Goal: Task Accomplishment & Management: Use online tool/utility

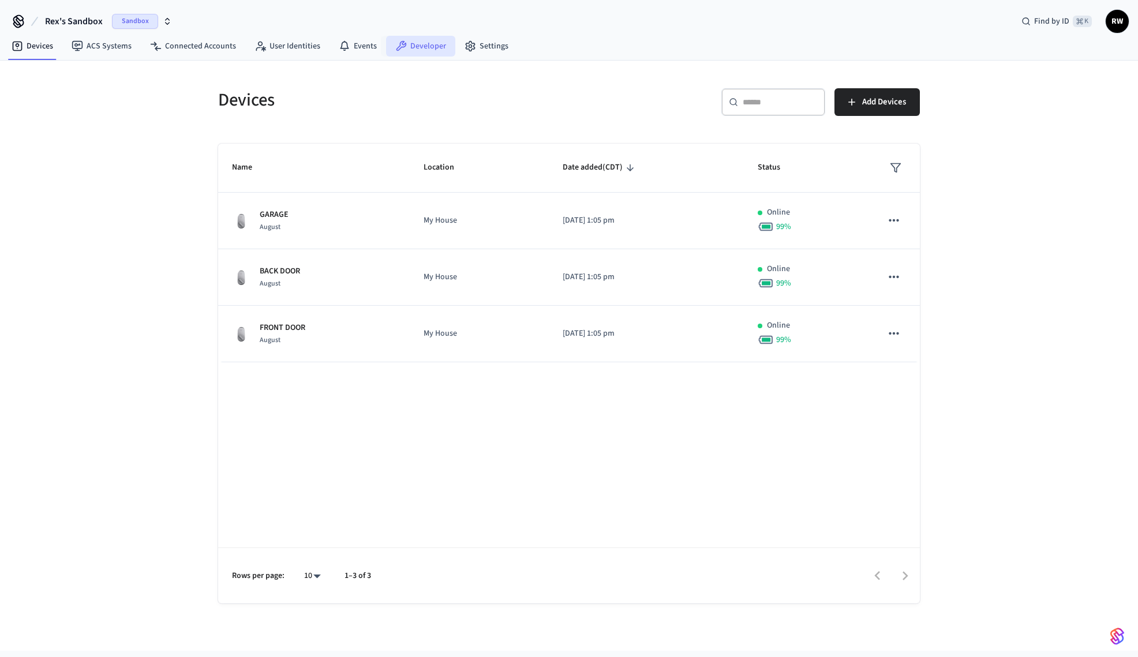
click at [416, 44] on link "Developer" at bounding box center [420, 46] width 69 height 21
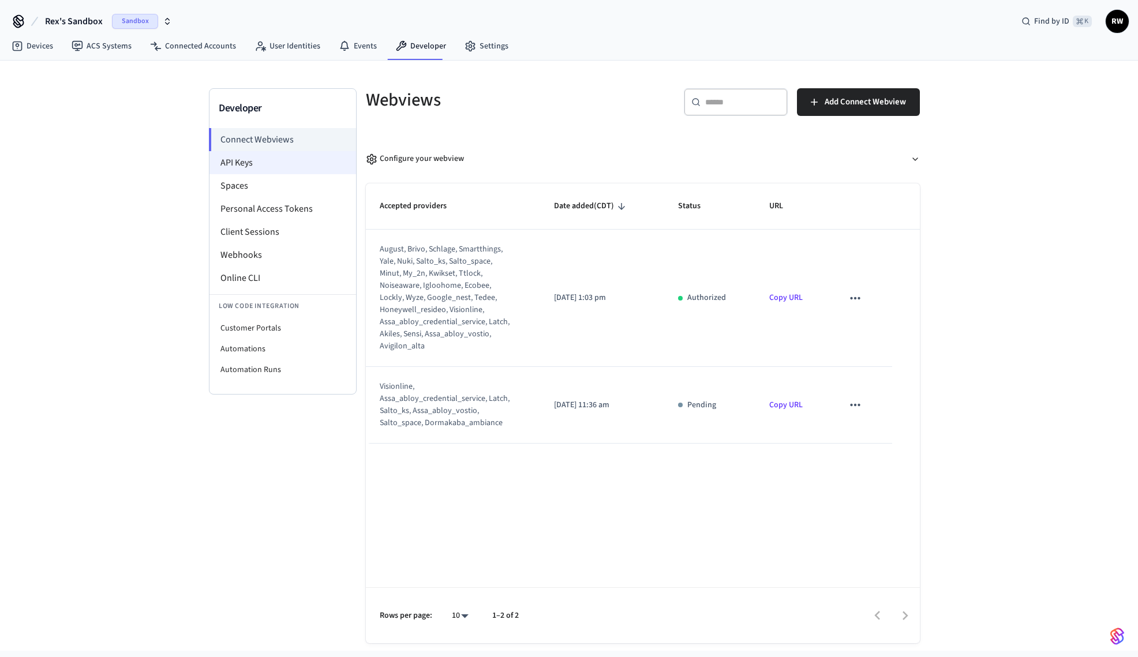
click at [286, 163] on li "API Keys" at bounding box center [283, 162] width 147 height 23
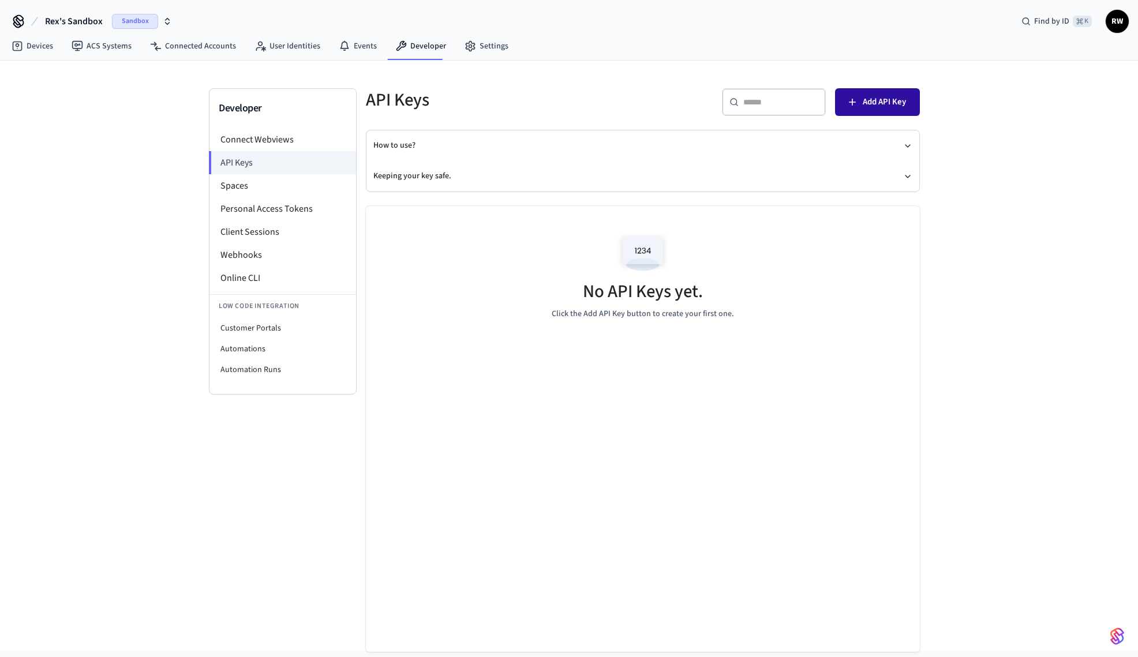
click at [892, 103] on span "Add API Key" at bounding box center [884, 102] width 43 height 15
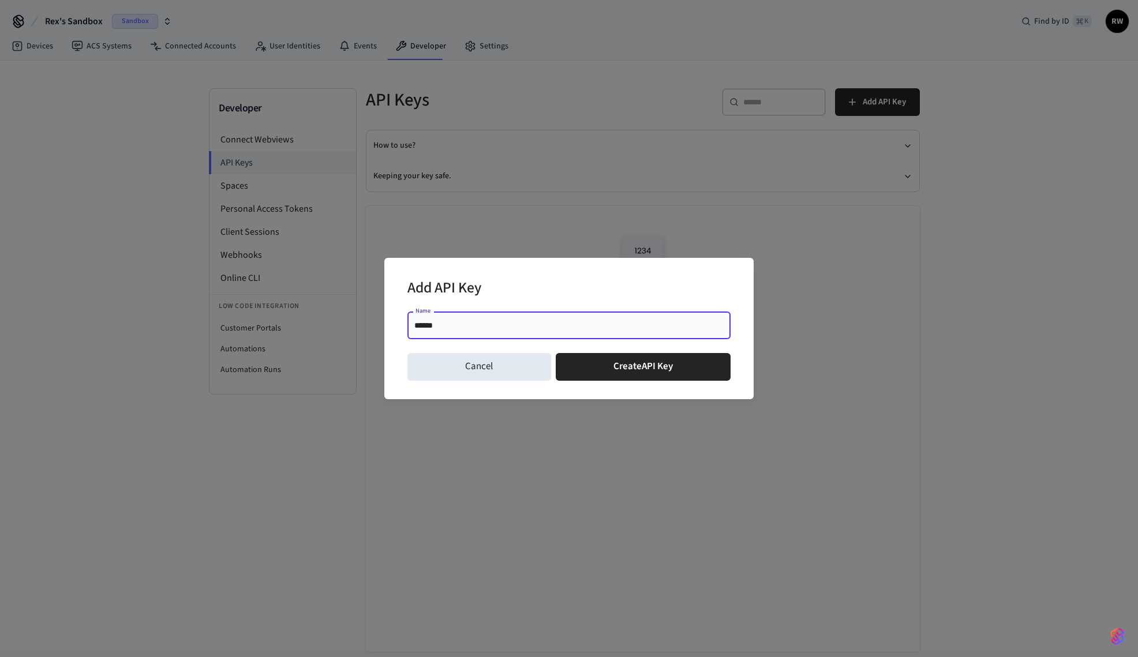
type input "*******"
click button "Create API Key" at bounding box center [643, 367] width 175 height 28
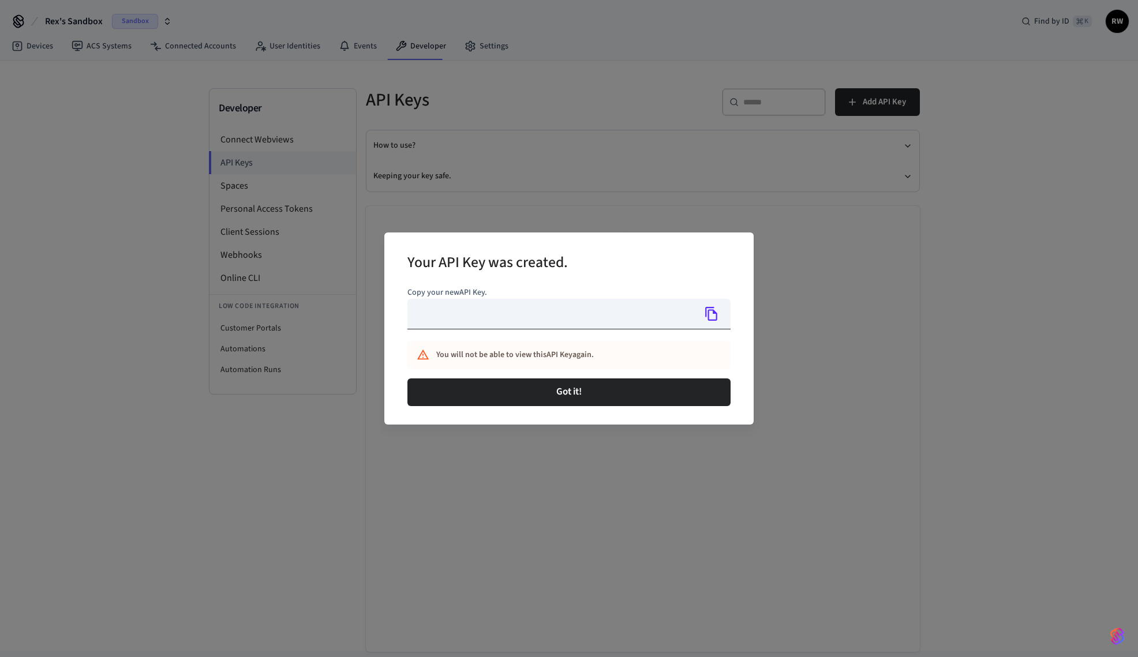
click at [715, 316] on icon "Copy" at bounding box center [711, 313] width 15 height 15
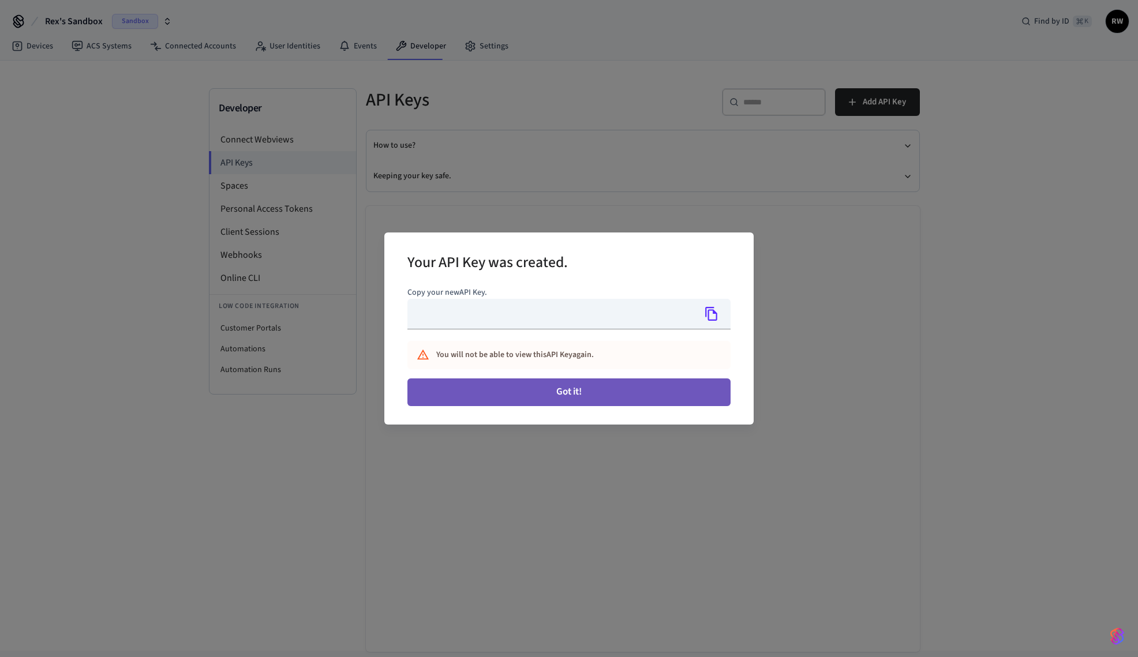
click at [634, 396] on button "Got it!" at bounding box center [568, 393] width 323 height 28
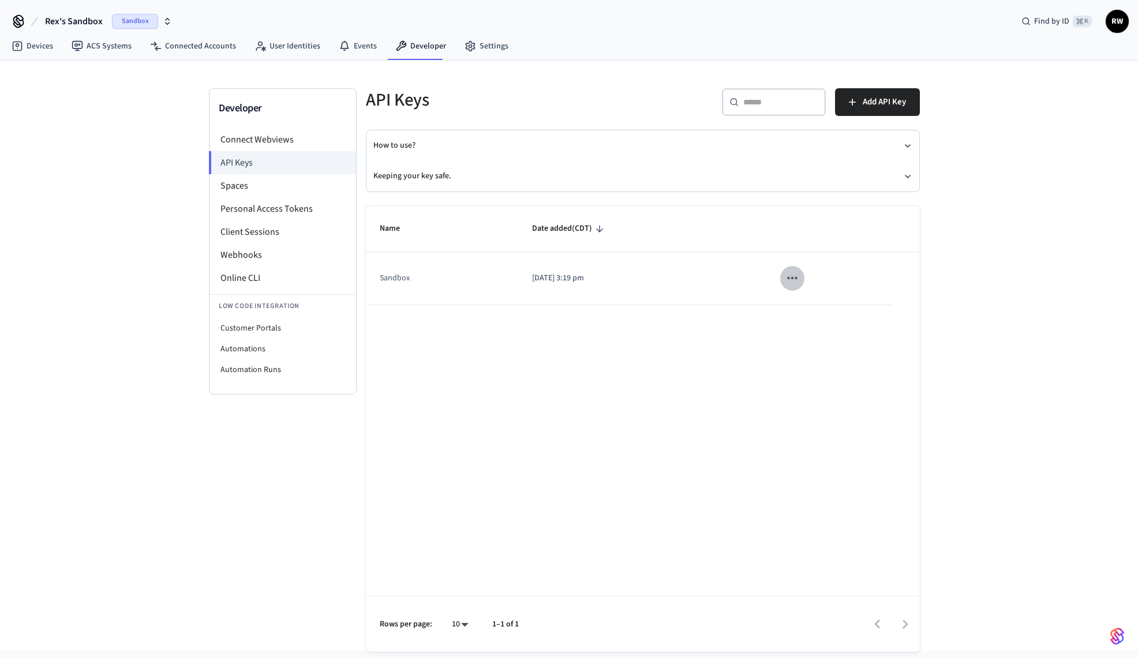
click at [794, 276] on icon "sticky table" at bounding box center [792, 278] width 15 height 15
click at [826, 360] on li "Delete" at bounding box center [817, 355] width 55 height 36
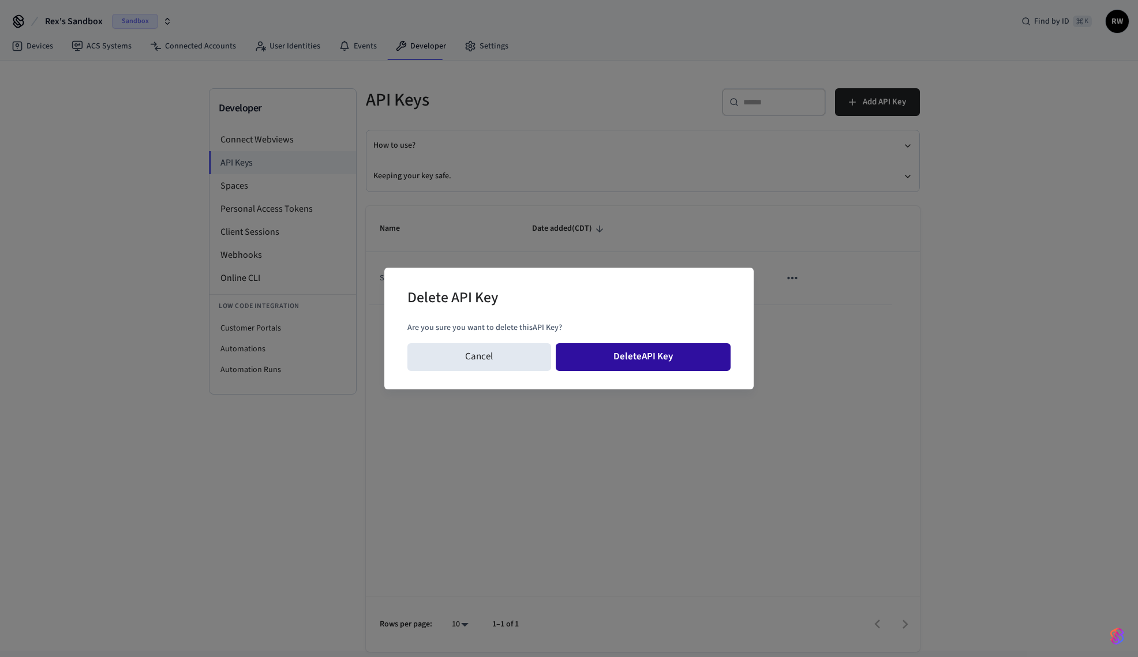
click at [686, 358] on button "Delete API Key" at bounding box center [643, 357] width 175 height 28
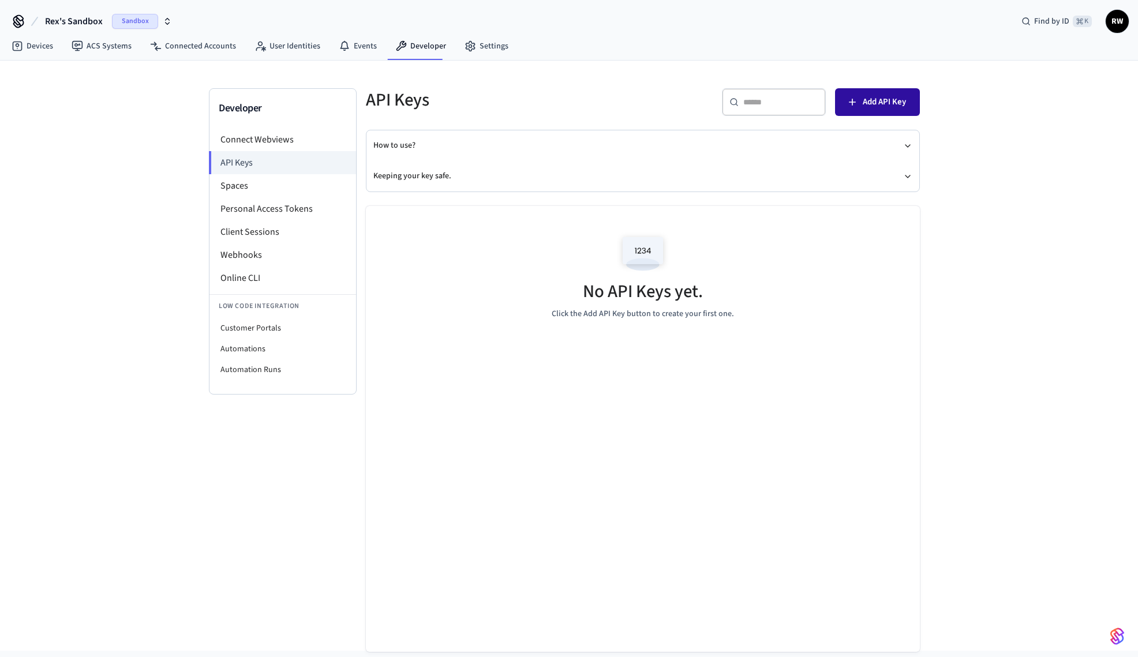
click at [874, 99] on span "Add API Key" at bounding box center [884, 102] width 43 height 15
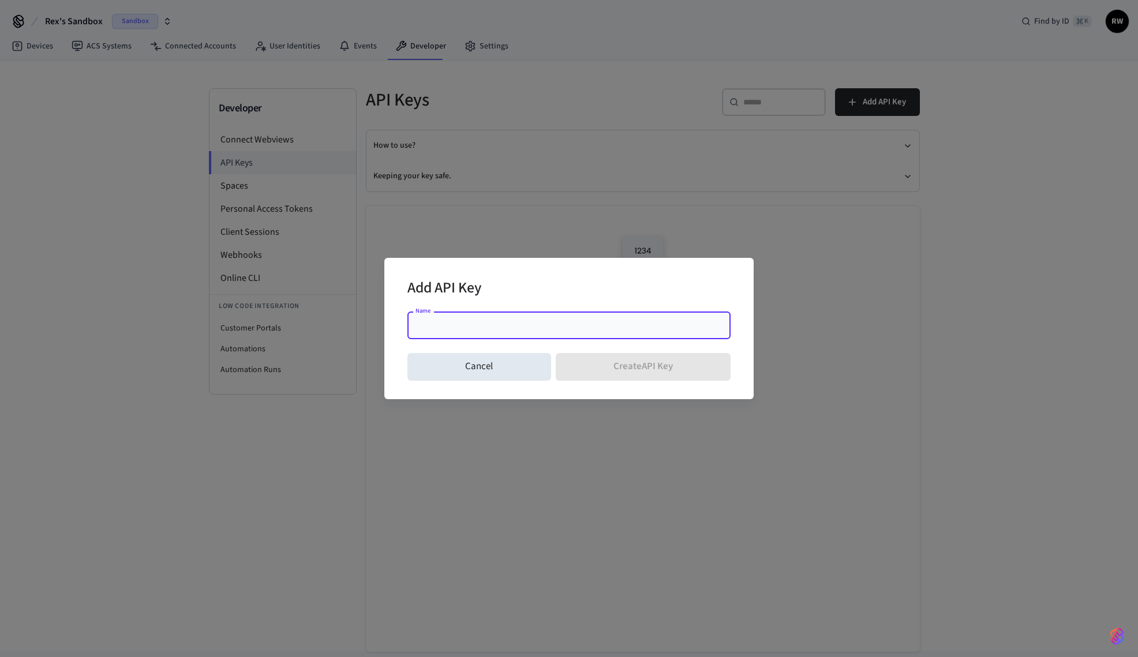
click at [541, 326] on input "Name" at bounding box center [568, 326] width 309 height 12
type input "*******"
click at [598, 368] on button "Create API Key" at bounding box center [643, 367] width 175 height 28
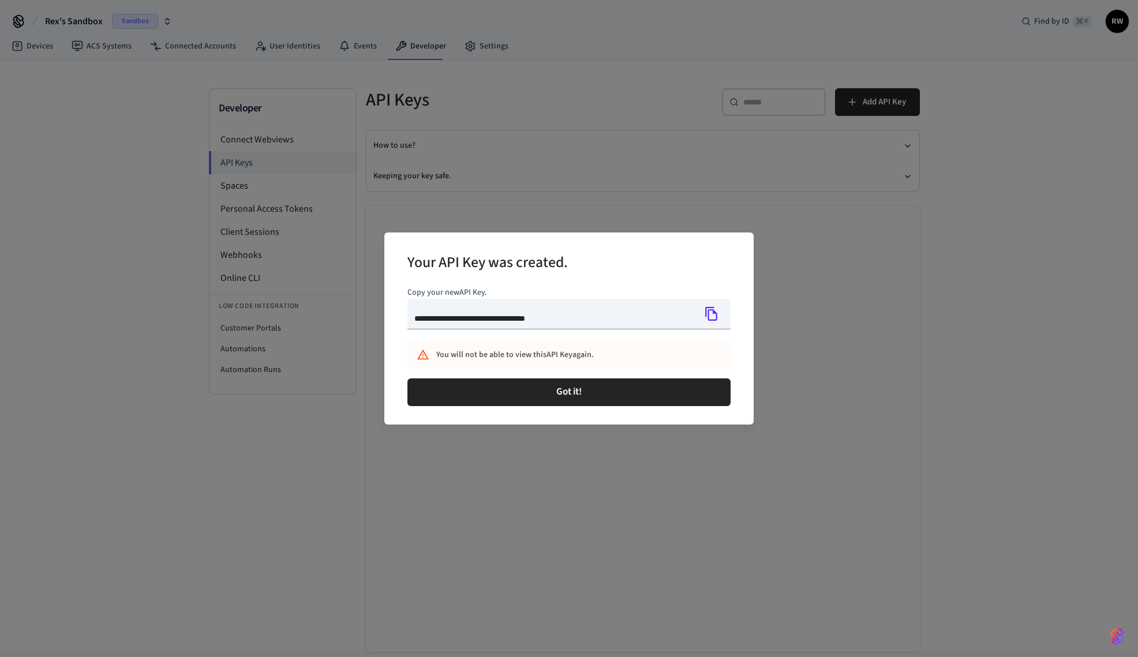
type input "**********"
click at [717, 317] on icon "Copy" at bounding box center [711, 313] width 15 height 15
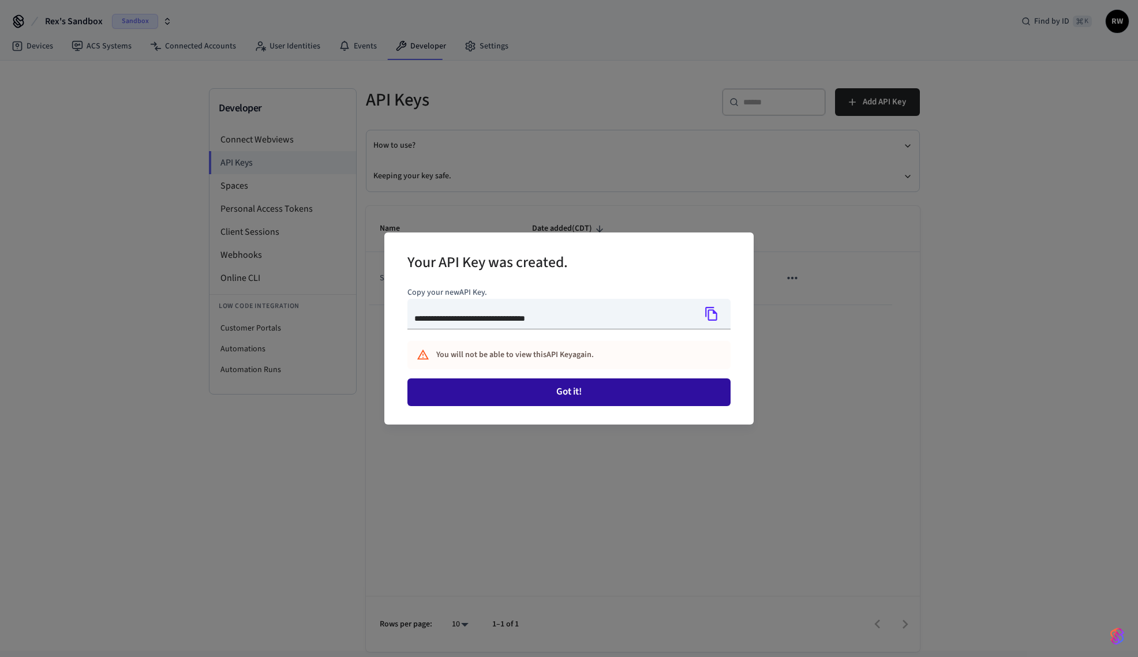
click at [602, 394] on button "Got it!" at bounding box center [568, 393] width 323 height 28
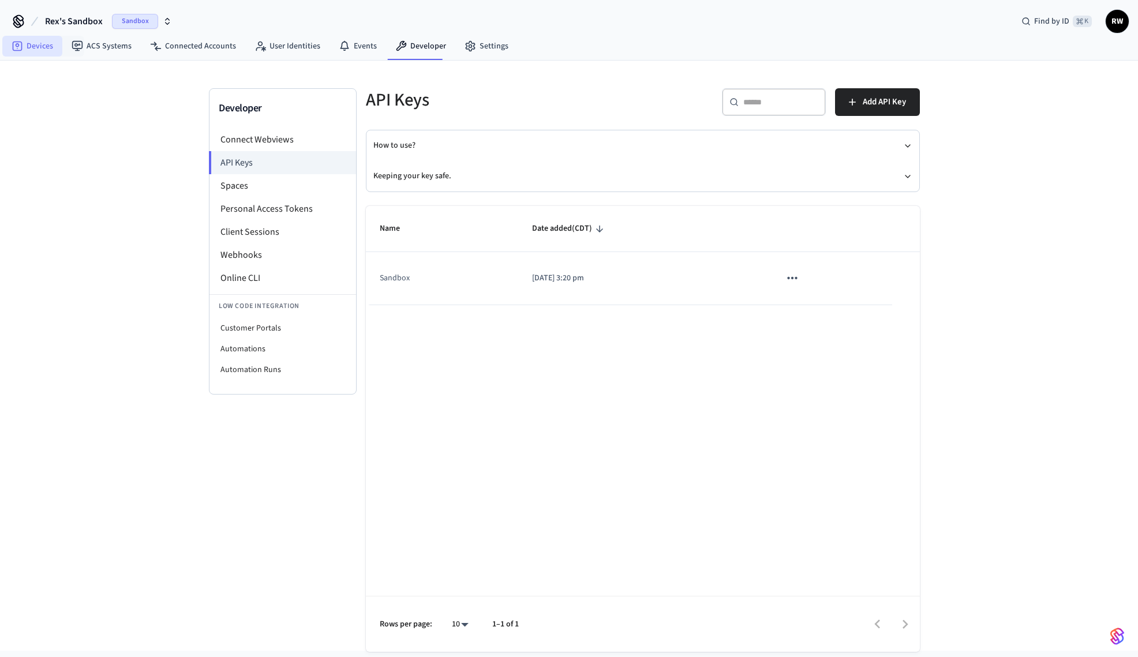
click at [25, 49] on link "Devices" at bounding box center [32, 46] width 60 height 21
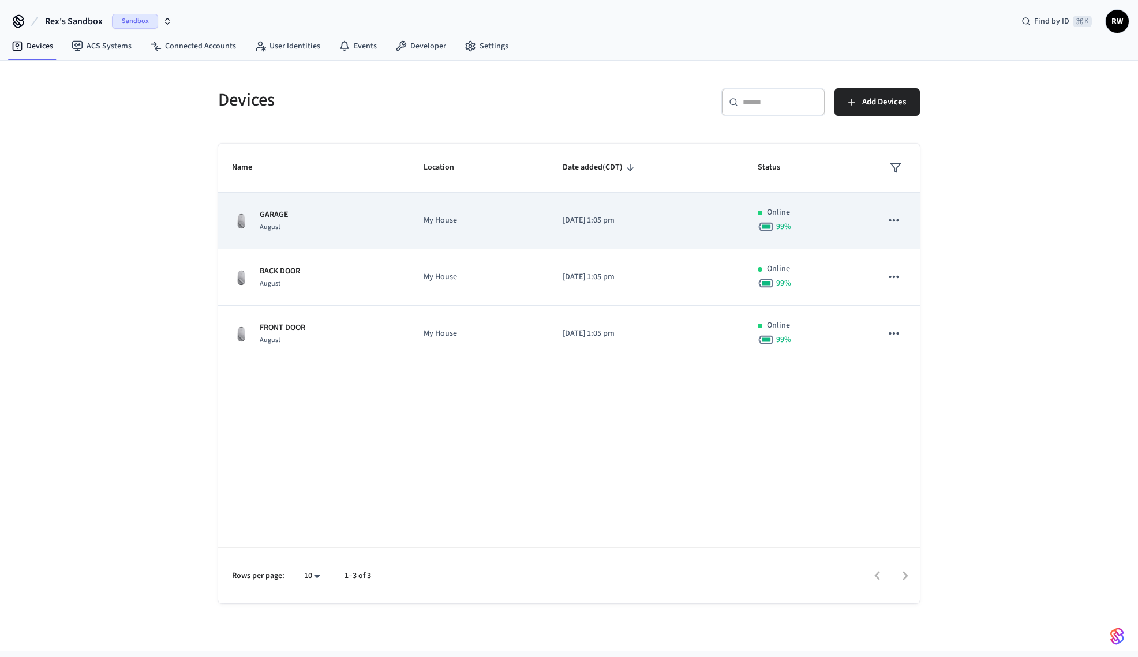
click at [874, 219] on td "sticky table" at bounding box center [894, 221] width 52 height 57
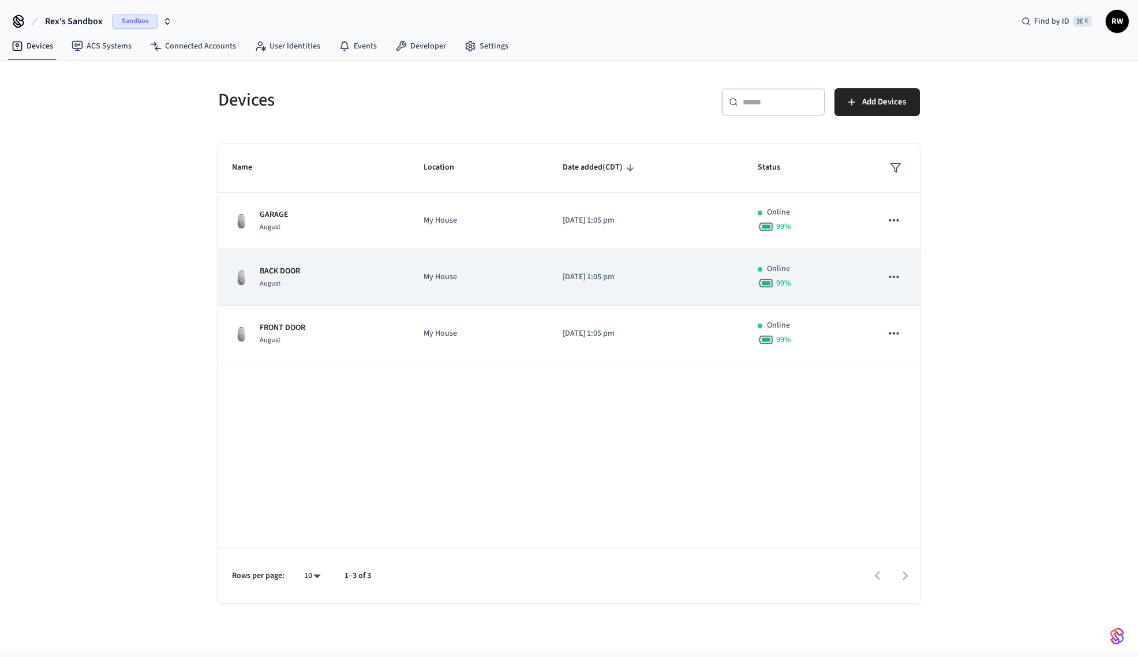
click at [363, 278] on div "BACK DOOR August" at bounding box center [314, 277] width 164 height 24
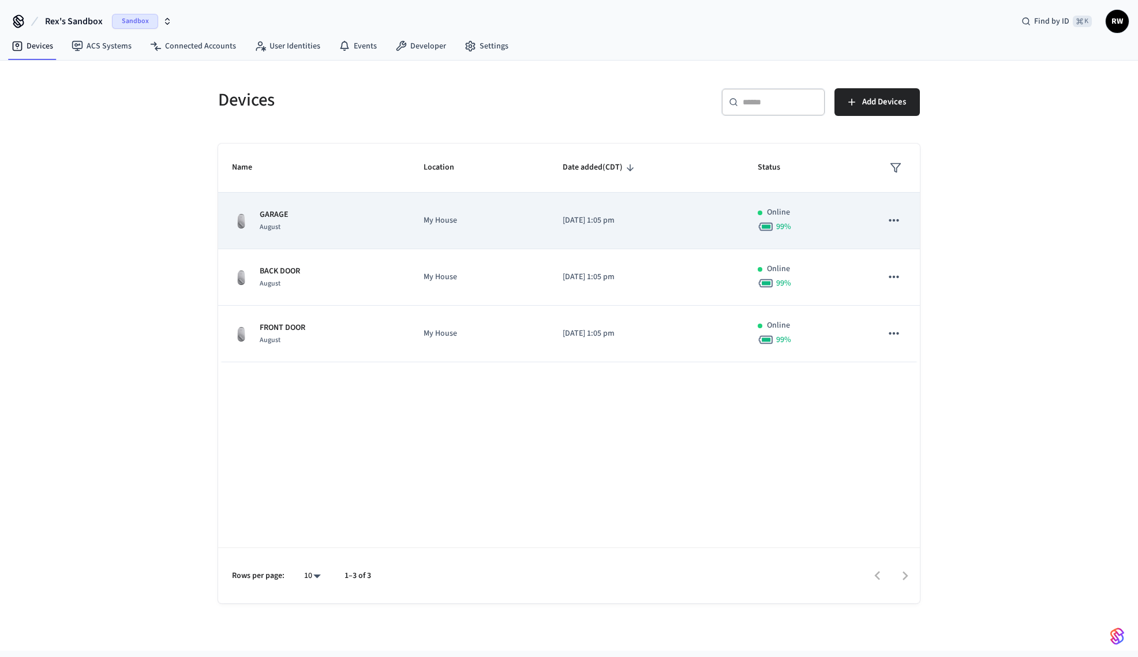
click at [345, 230] on div "GARAGE August" at bounding box center [314, 221] width 164 height 24
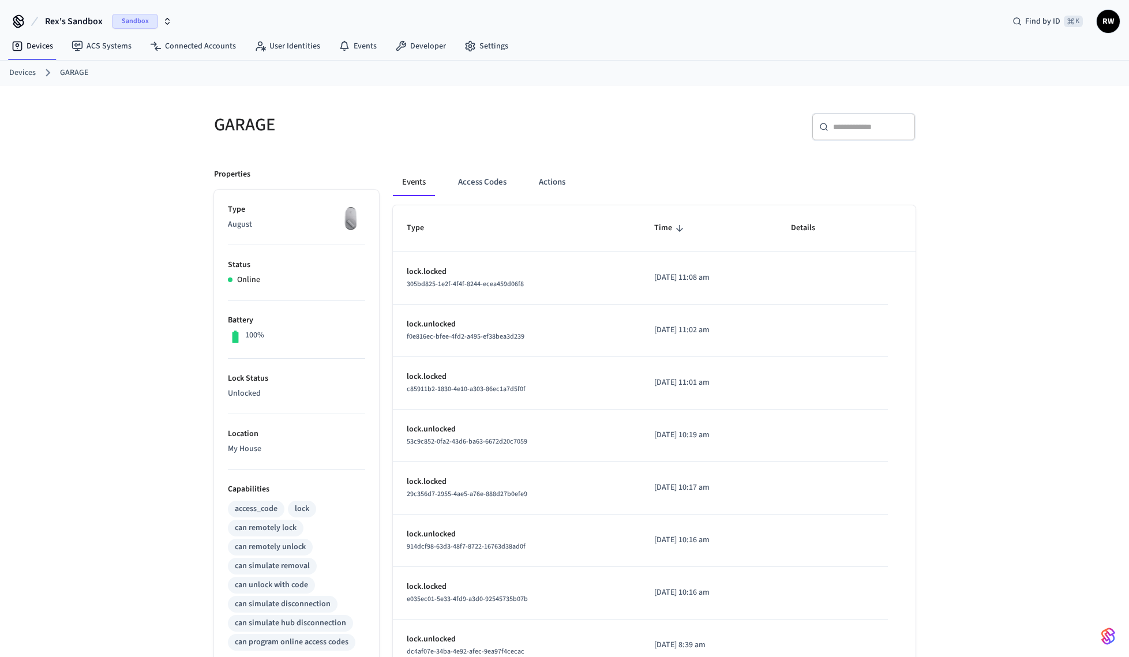
click at [24, 73] on link "Devices" at bounding box center [22, 73] width 27 height 12
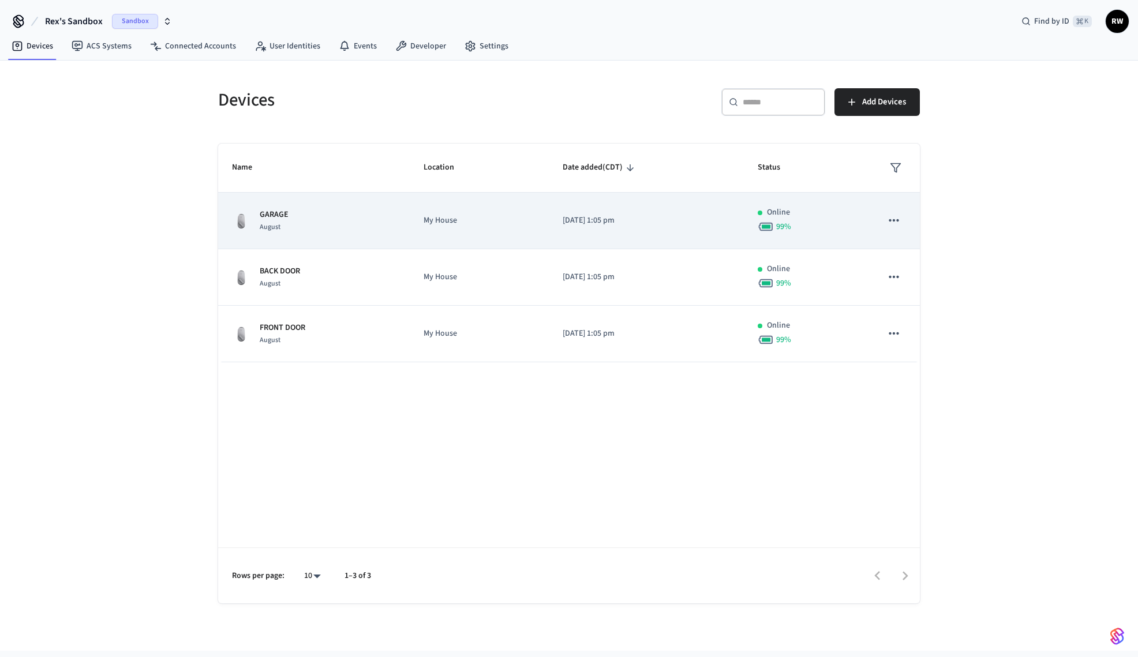
click at [353, 233] on div "GARAGE August" at bounding box center [314, 221] width 164 height 24
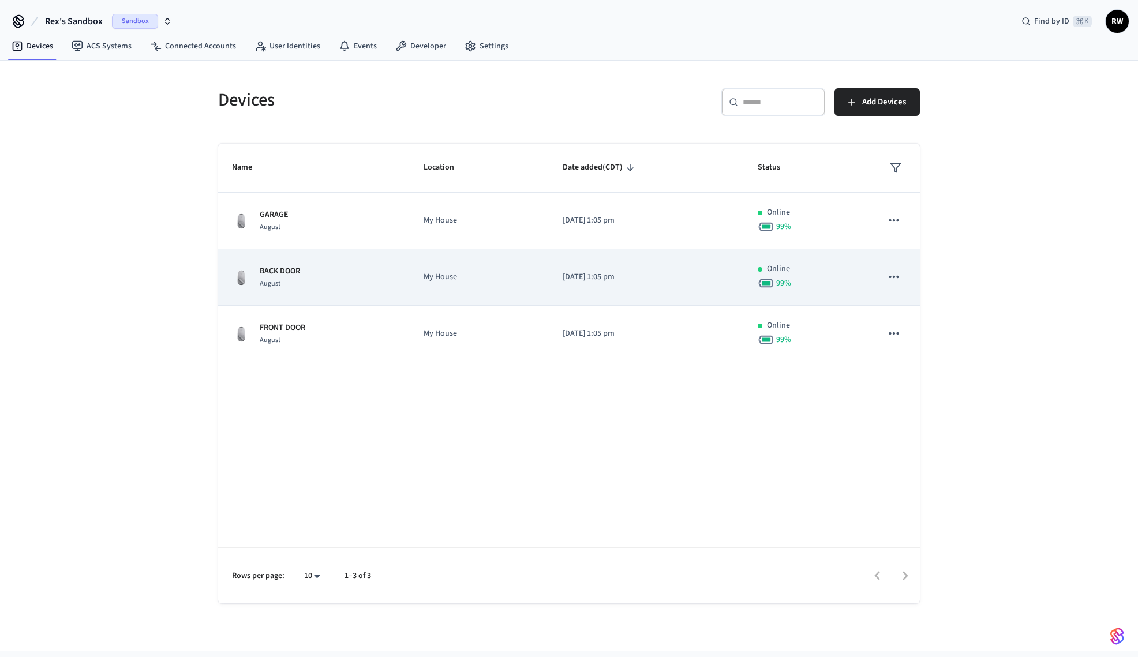
click at [362, 265] on div "BACK DOOR August" at bounding box center [314, 277] width 164 height 24
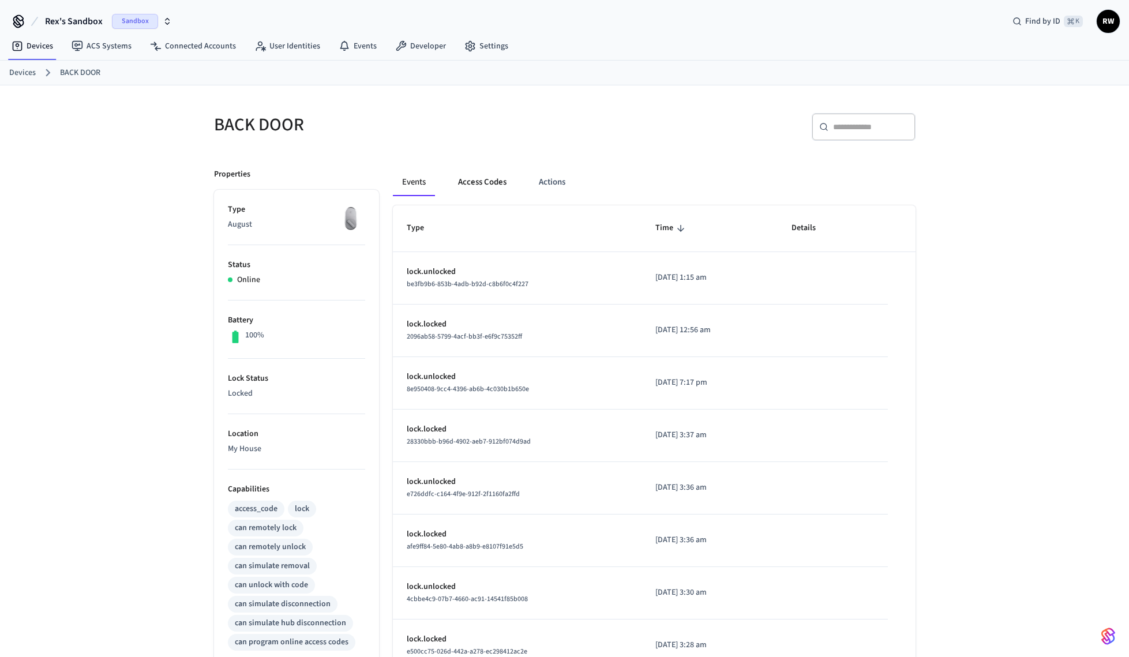
click at [470, 193] on button "Access Codes" at bounding box center [482, 183] width 67 height 28
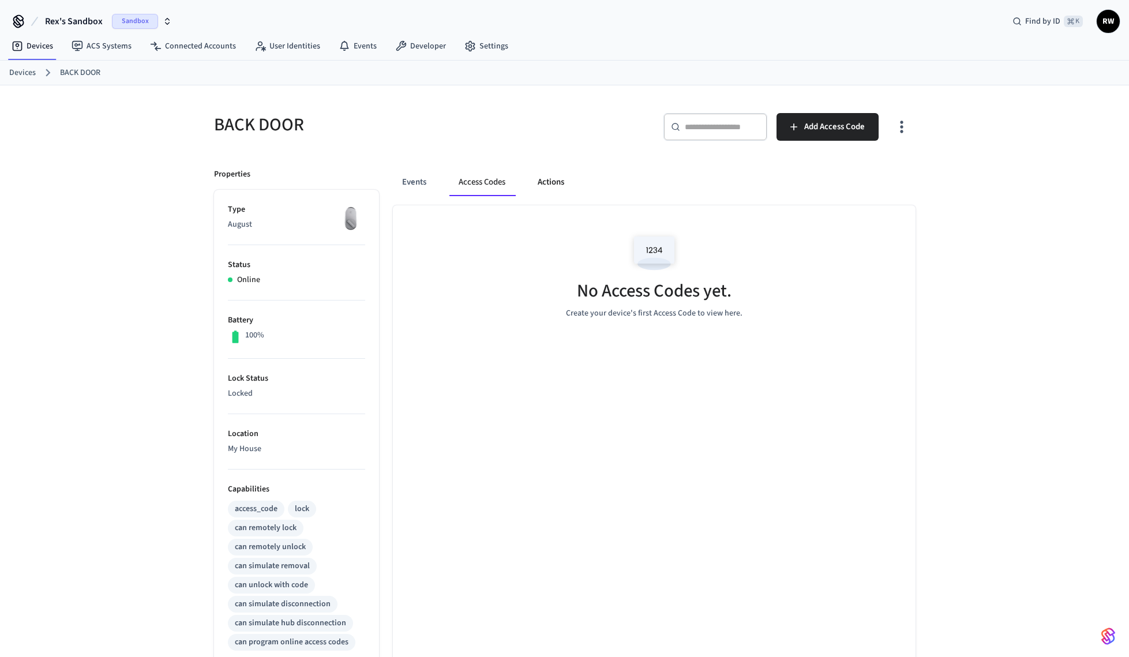
click at [533, 182] on button "Actions" at bounding box center [551, 183] width 45 height 28
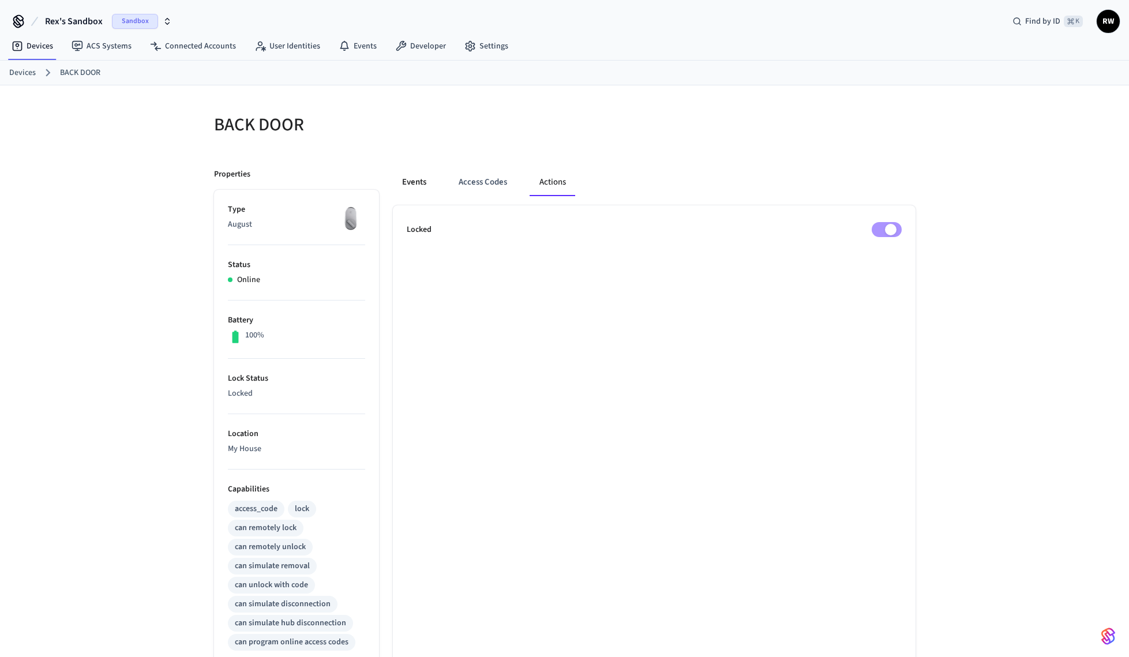
click at [420, 184] on button "Events" at bounding box center [414, 183] width 43 height 28
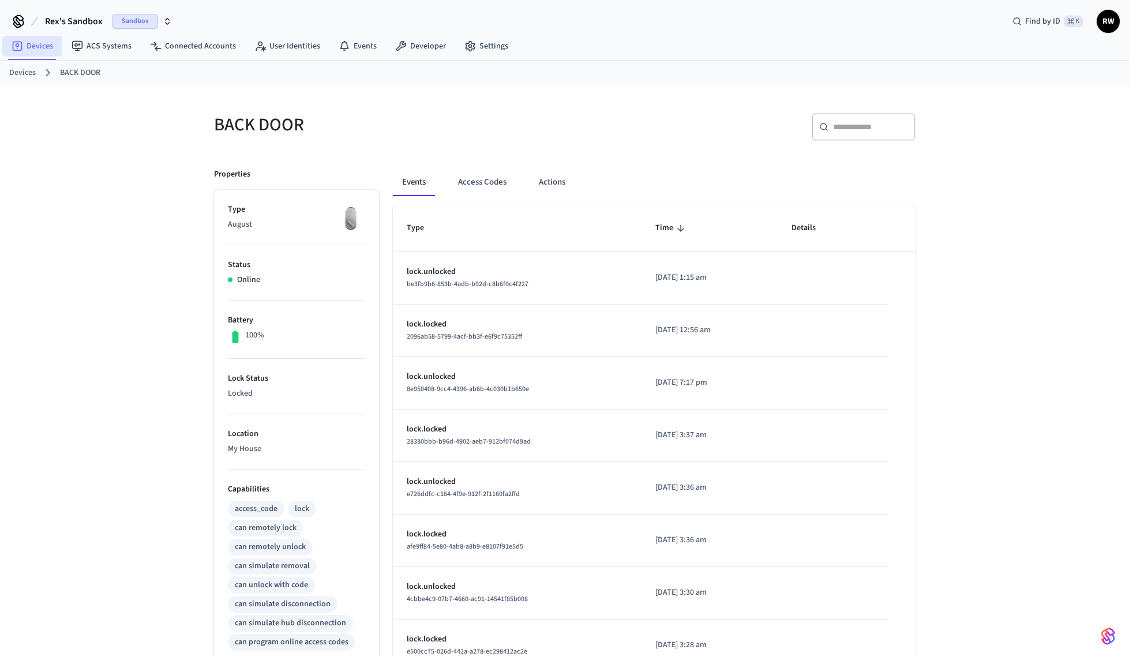
click at [19, 48] on icon at bounding box center [18, 46] width 12 height 12
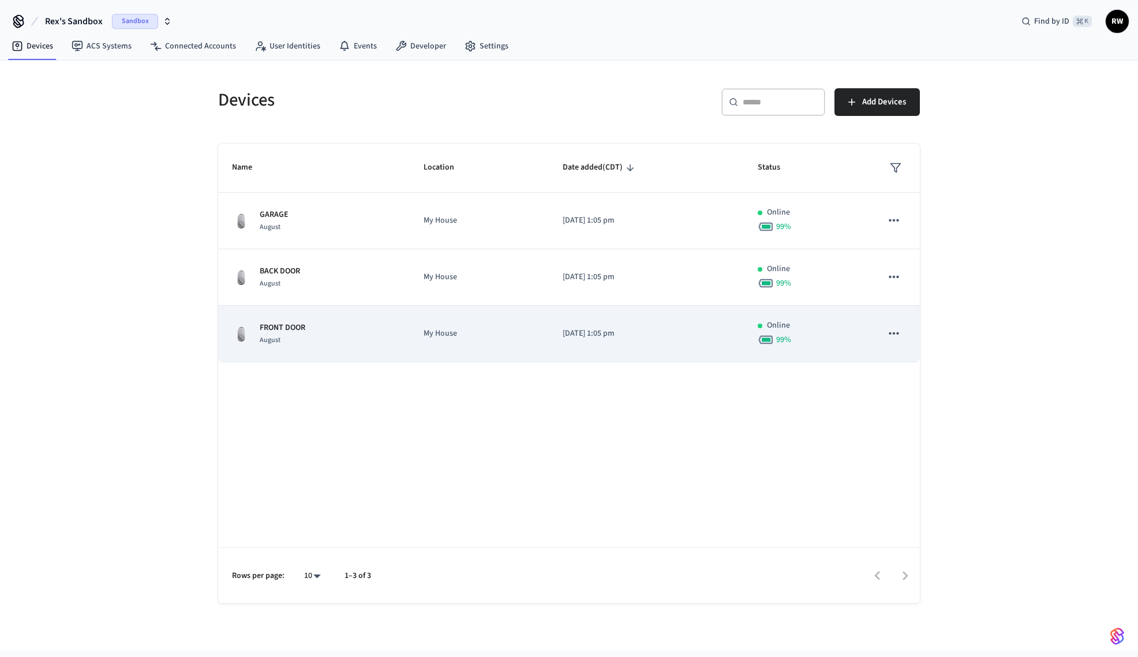
click at [365, 334] on div "FRONT DOOR August" at bounding box center [314, 334] width 164 height 24
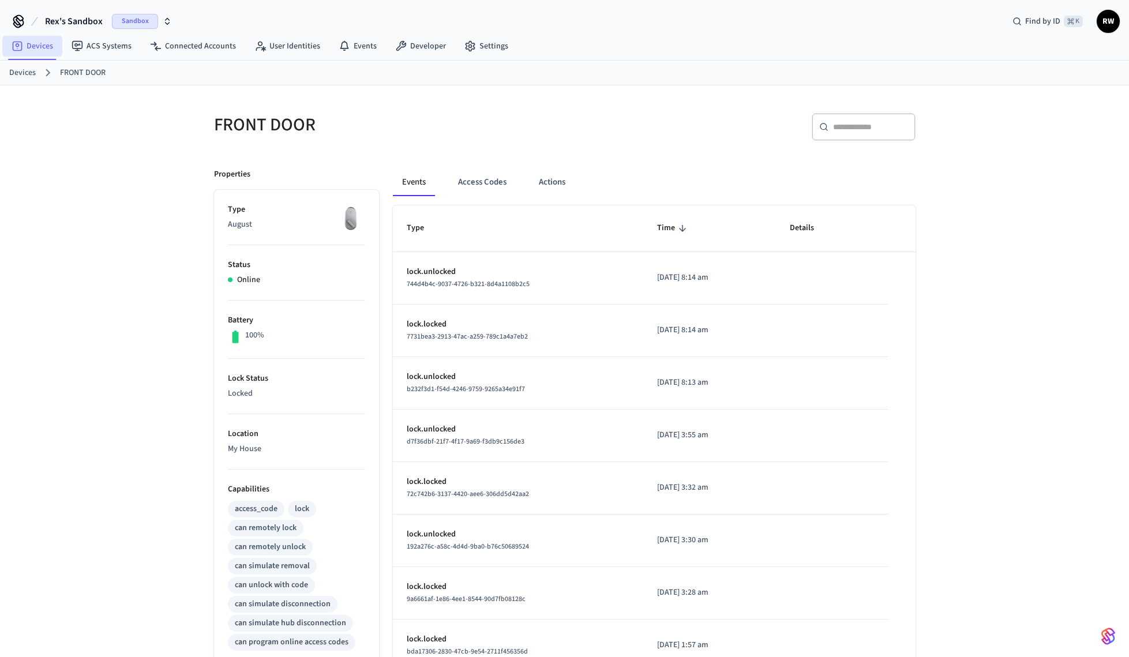
click at [43, 44] on link "Devices" at bounding box center [32, 46] width 60 height 21
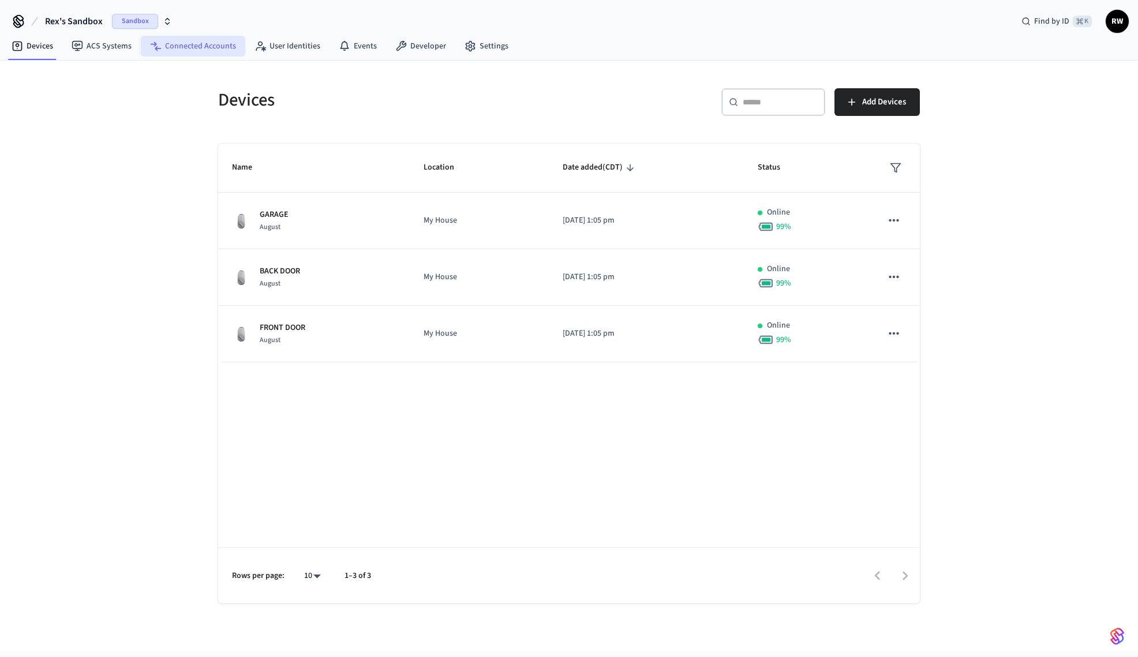
click at [205, 46] on link "Connected Accounts" at bounding box center [193, 46] width 104 height 21
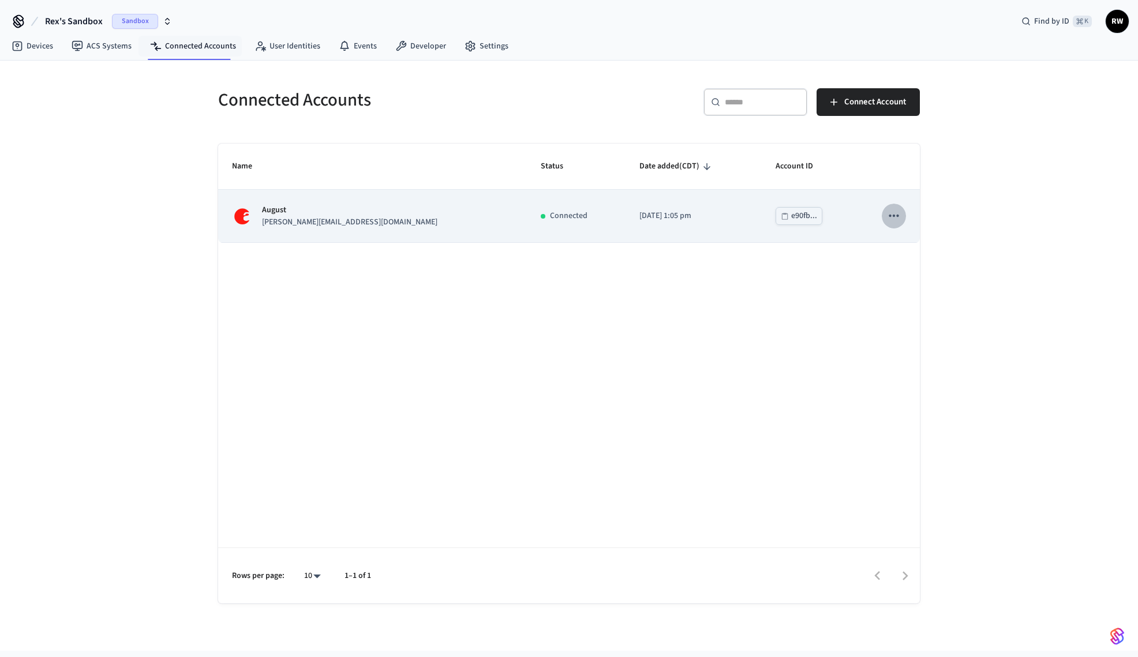
click at [896, 214] on icon "sticky table" at bounding box center [893, 215] width 15 height 15
click at [832, 203] on div at bounding box center [569, 328] width 1138 height 657
click at [781, 217] on icon "sticky table" at bounding box center [785, 216] width 8 height 8
click at [901, 214] on button "sticky table" at bounding box center [894, 216] width 24 height 24
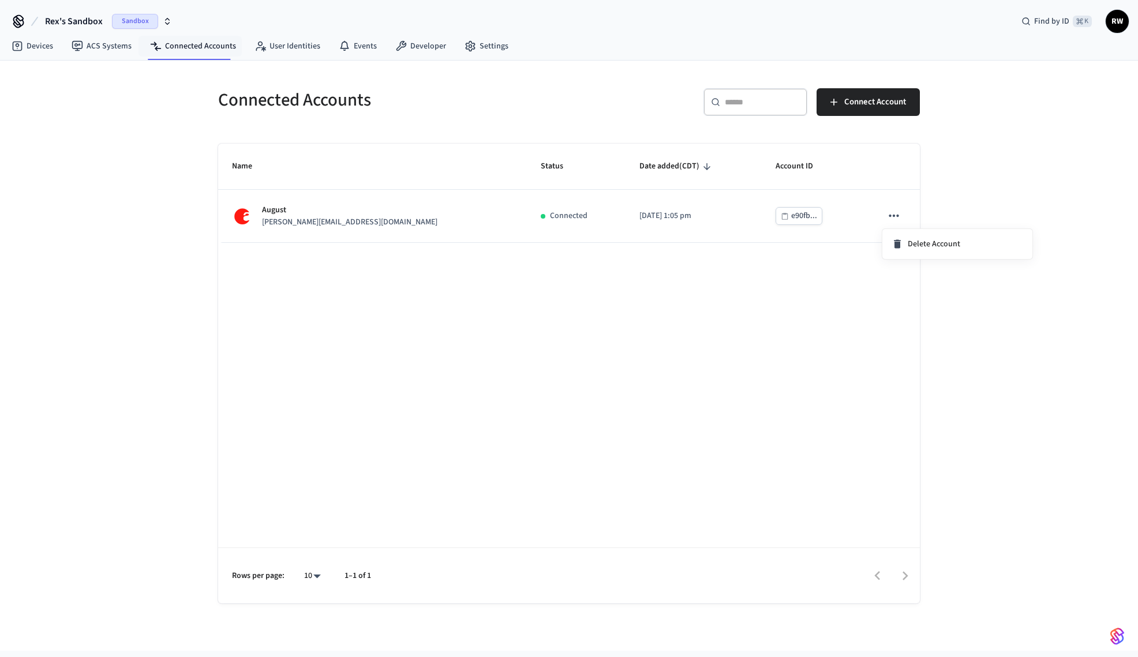
click at [804, 255] on div at bounding box center [569, 328] width 1138 height 657
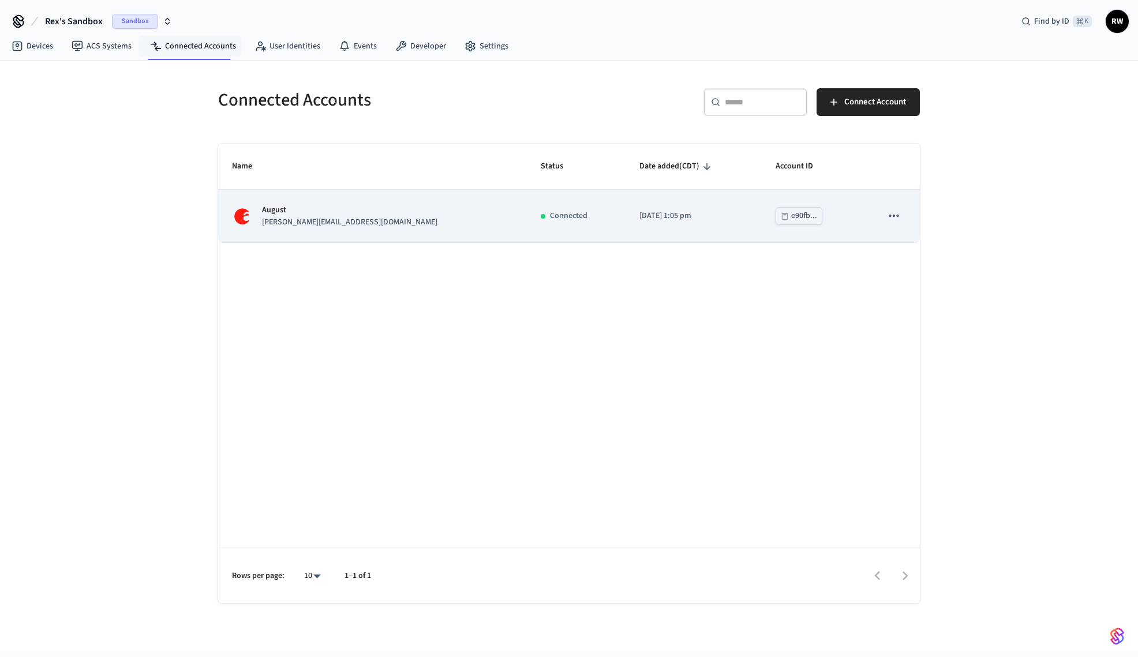
click at [791, 215] on div "e90fb..." at bounding box center [804, 216] width 26 height 14
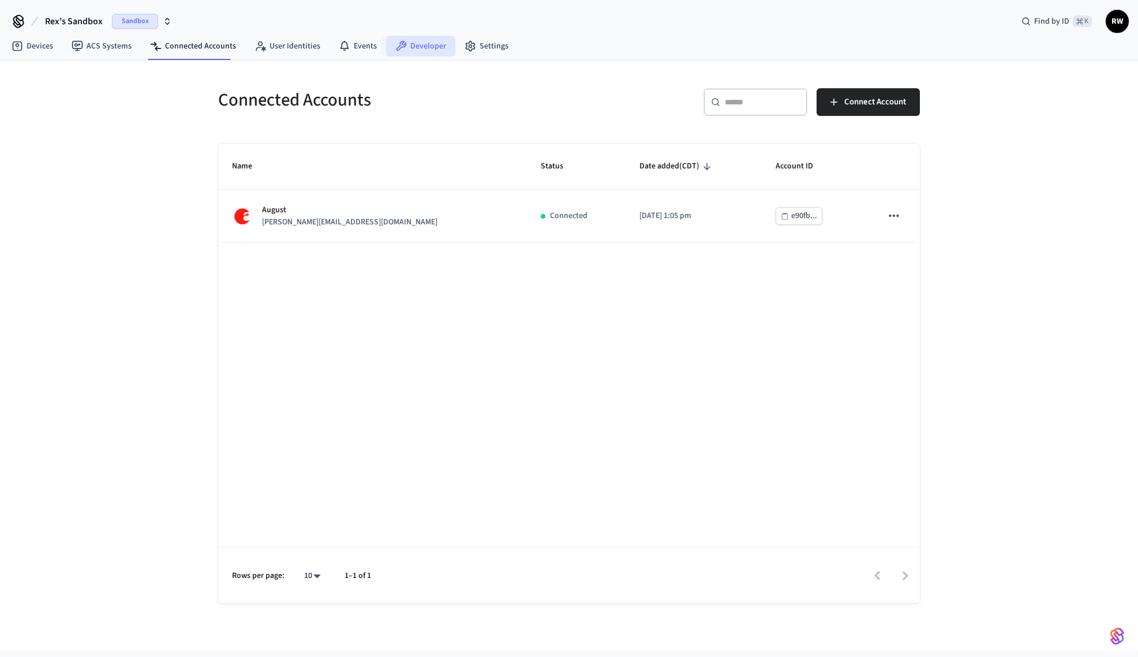
click at [386, 44] on link "Developer" at bounding box center [420, 46] width 69 height 21
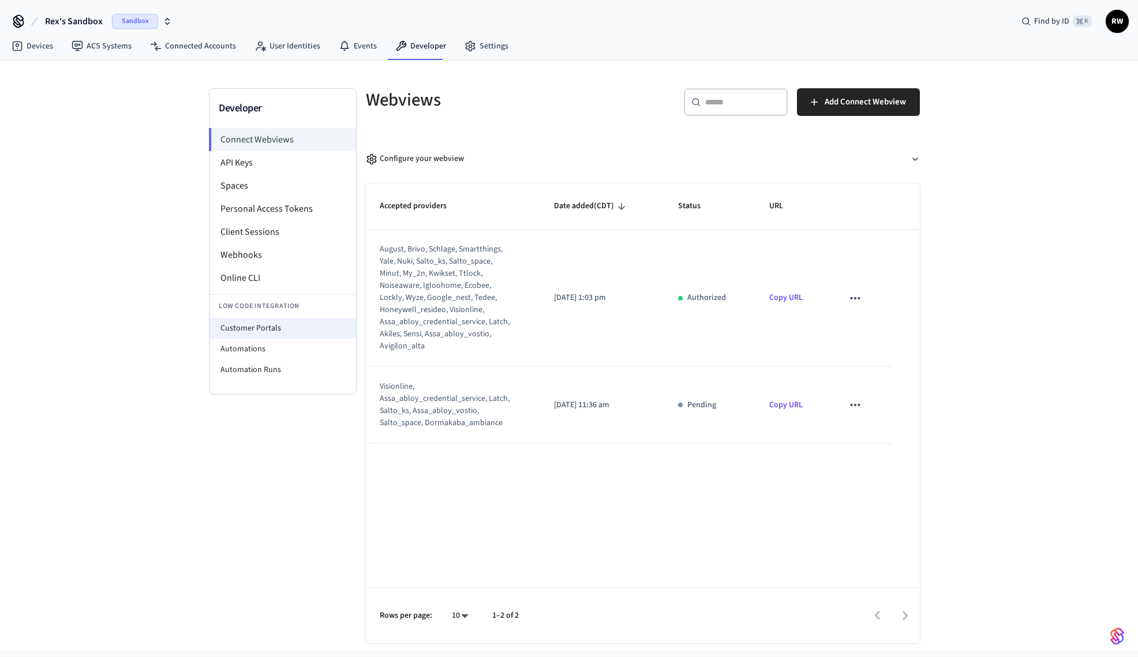
click at [285, 330] on li "Customer Portals" at bounding box center [283, 328] width 147 height 21
select select "**********"
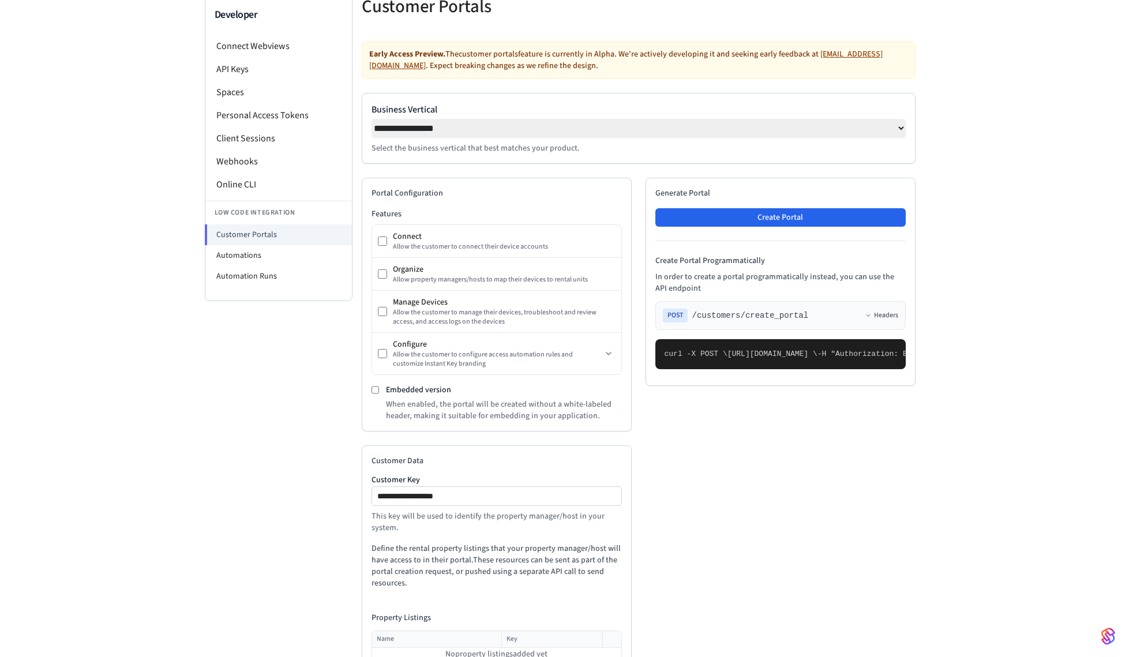
scroll to position [188, 0]
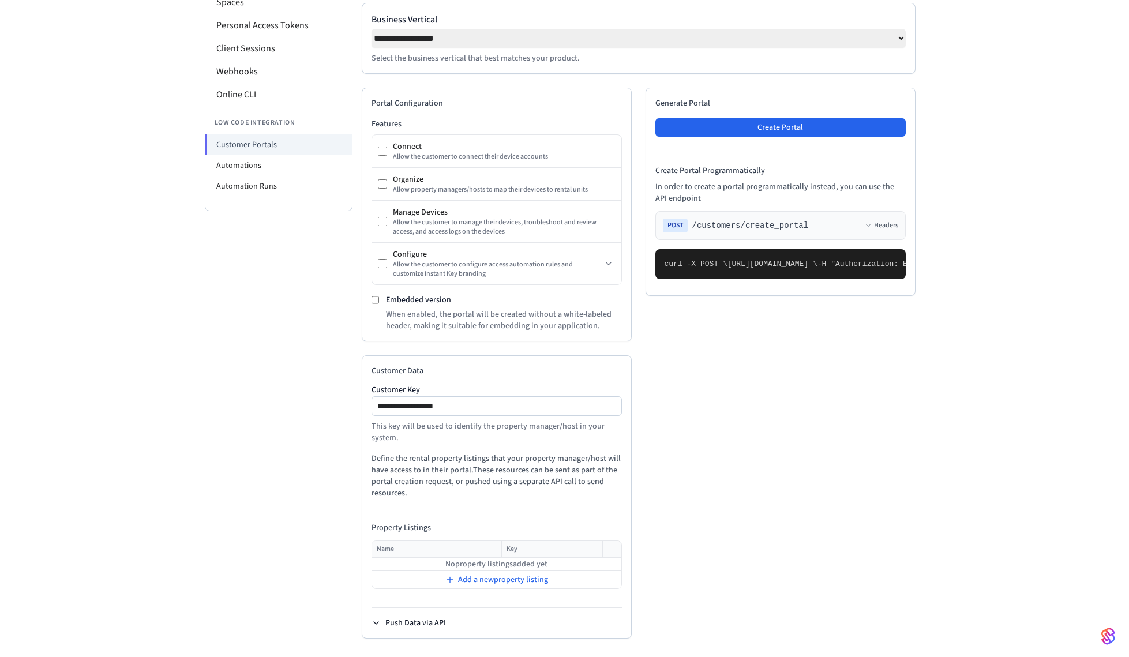
click at [396, 621] on button "Push Data via API" at bounding box center [409, 624] width 74 height 12
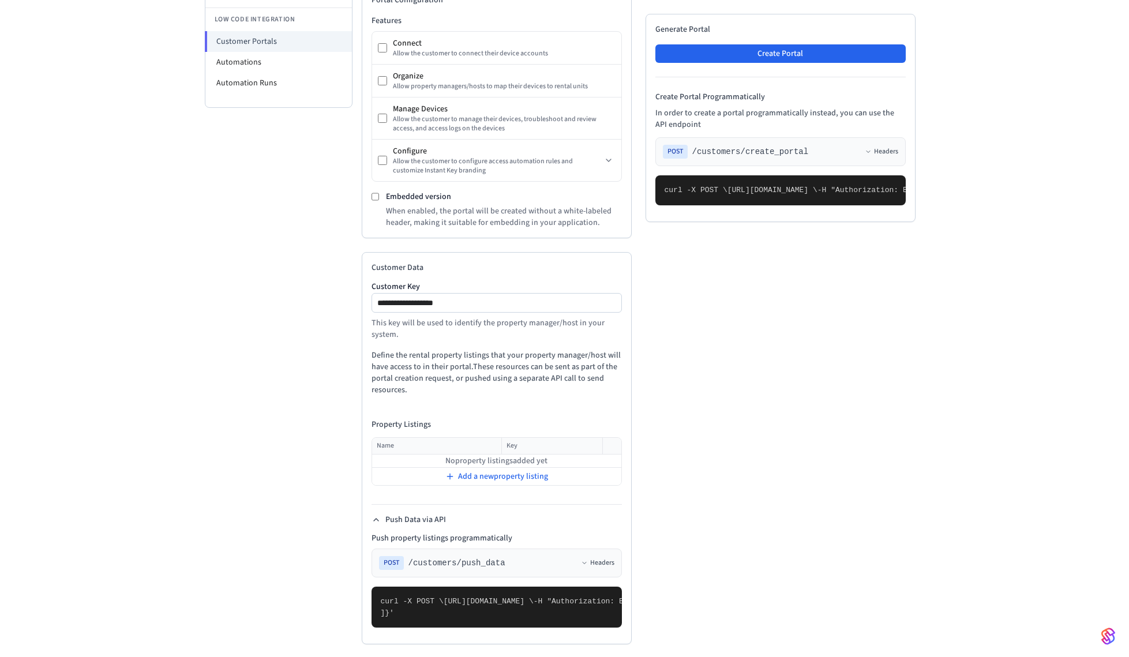
scroll to position [387, 0]
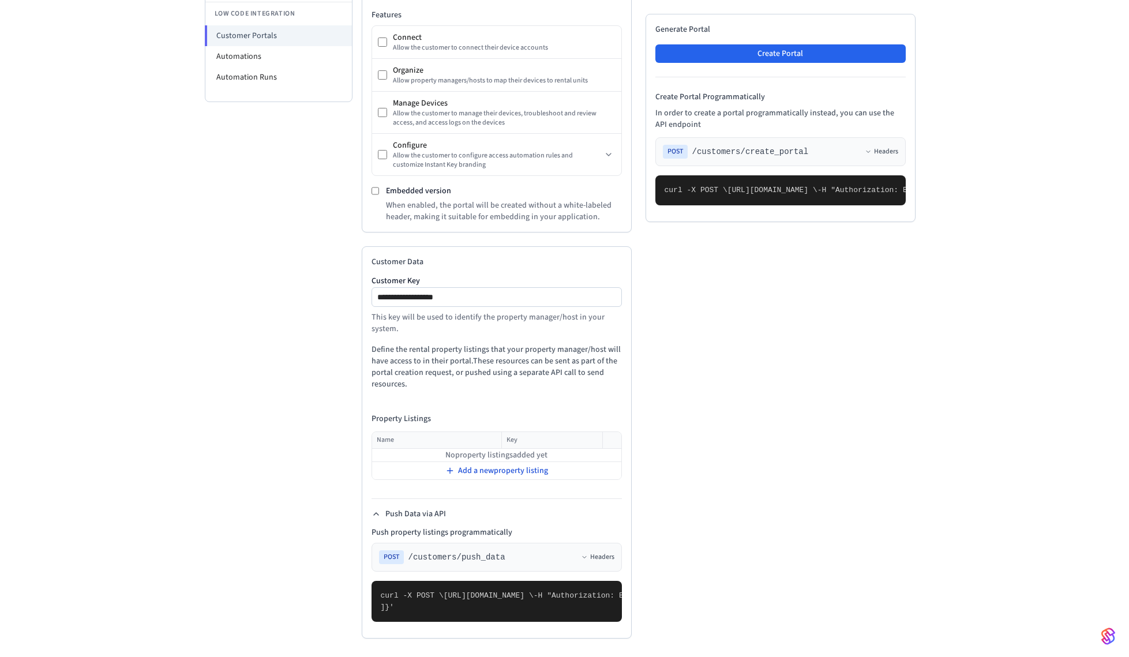
click at [510, 465] on span "Add a new property listing" at bounding box center [503, 471] width 90 height 12
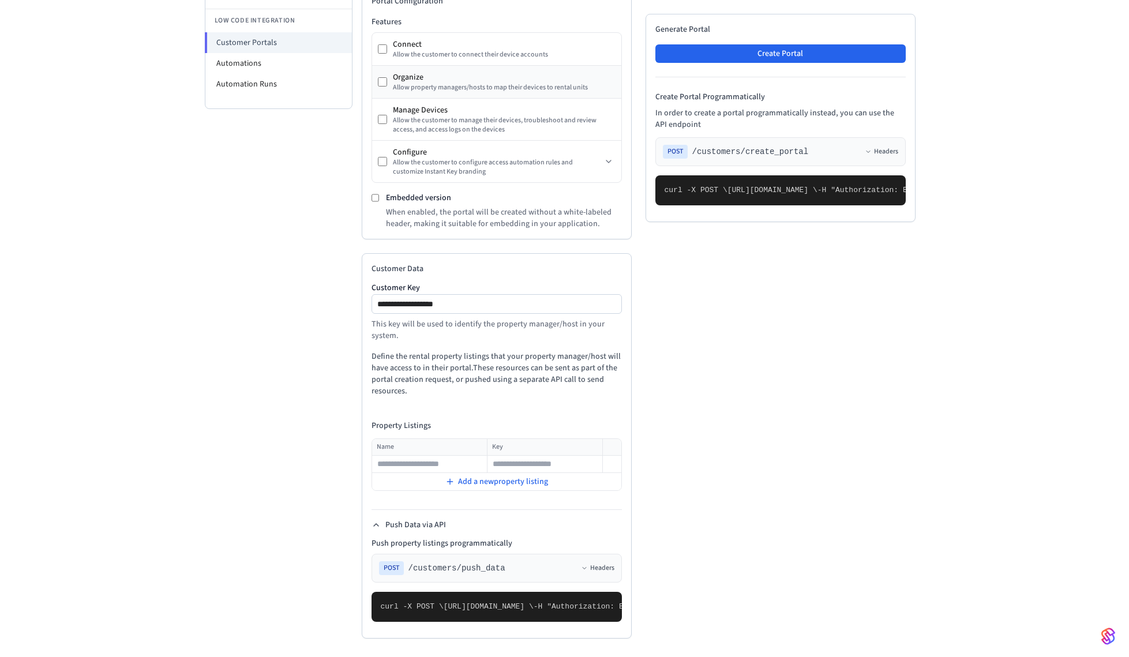
scroll to position [131, 0]
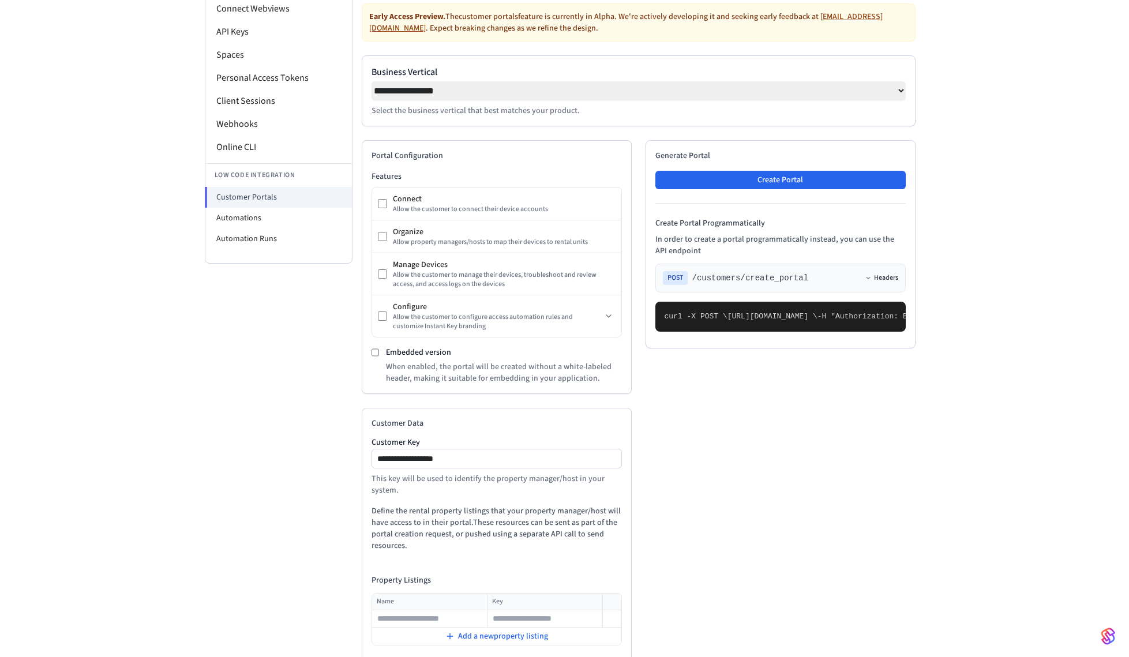
click at [878, 282] on button "Headers" at bounding box center [881, 278] width 33 height 9
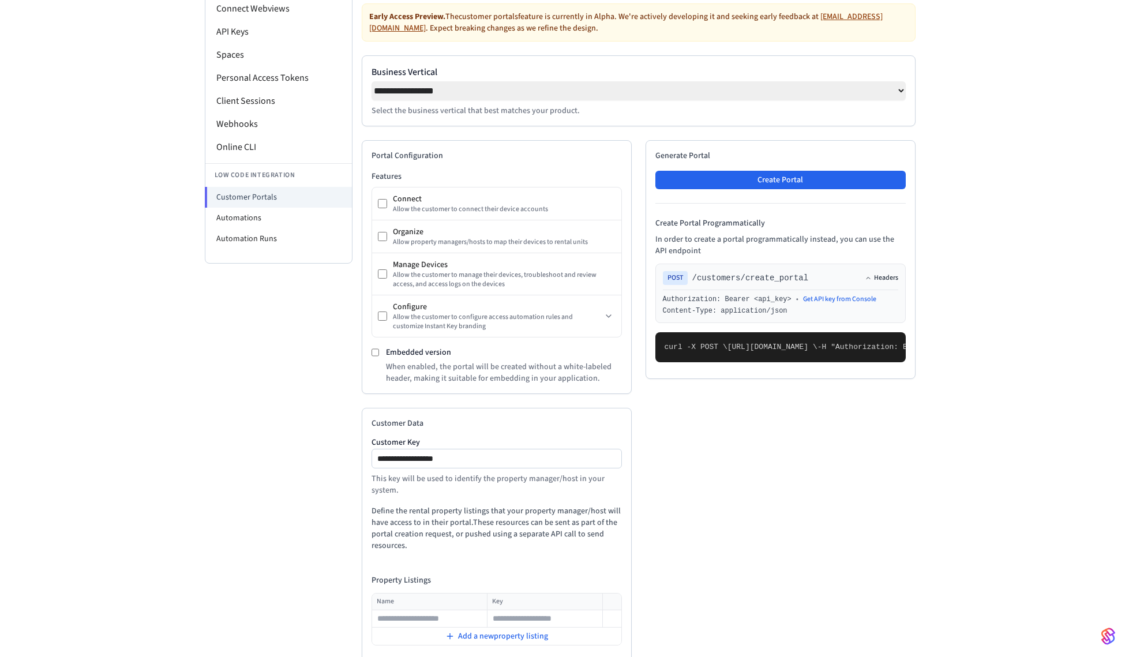
click at [876, 282] on button "Headers" at bounding box center [881, 278] width 33 height 9
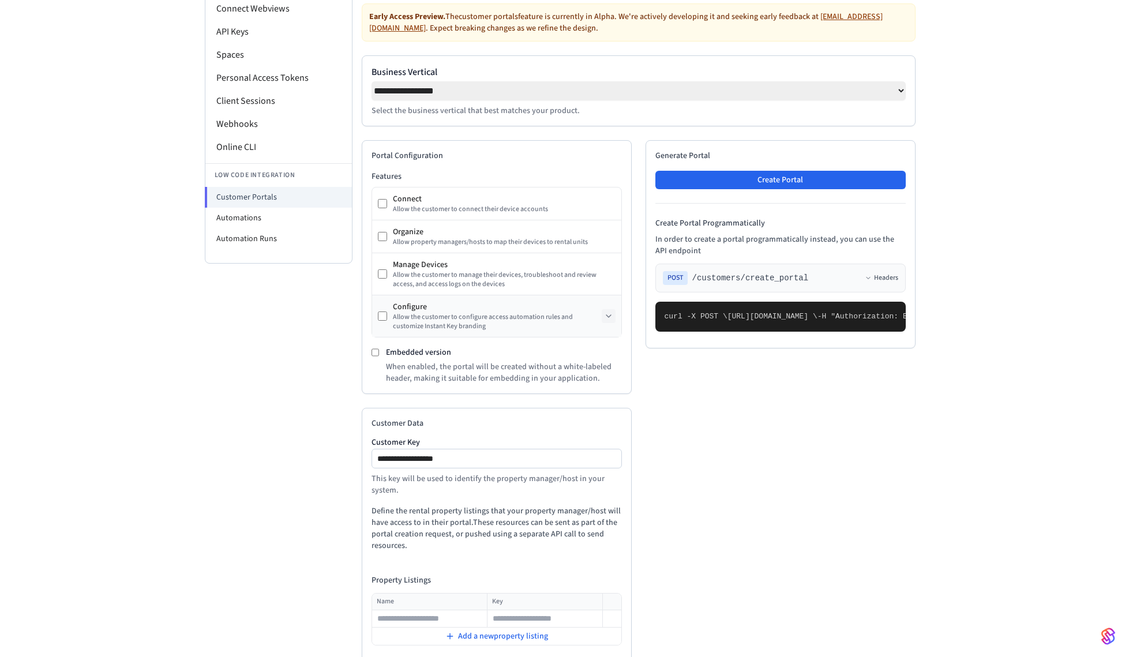
click at [602, 322] on button at bounding box center [609, 316] width 14 height 14
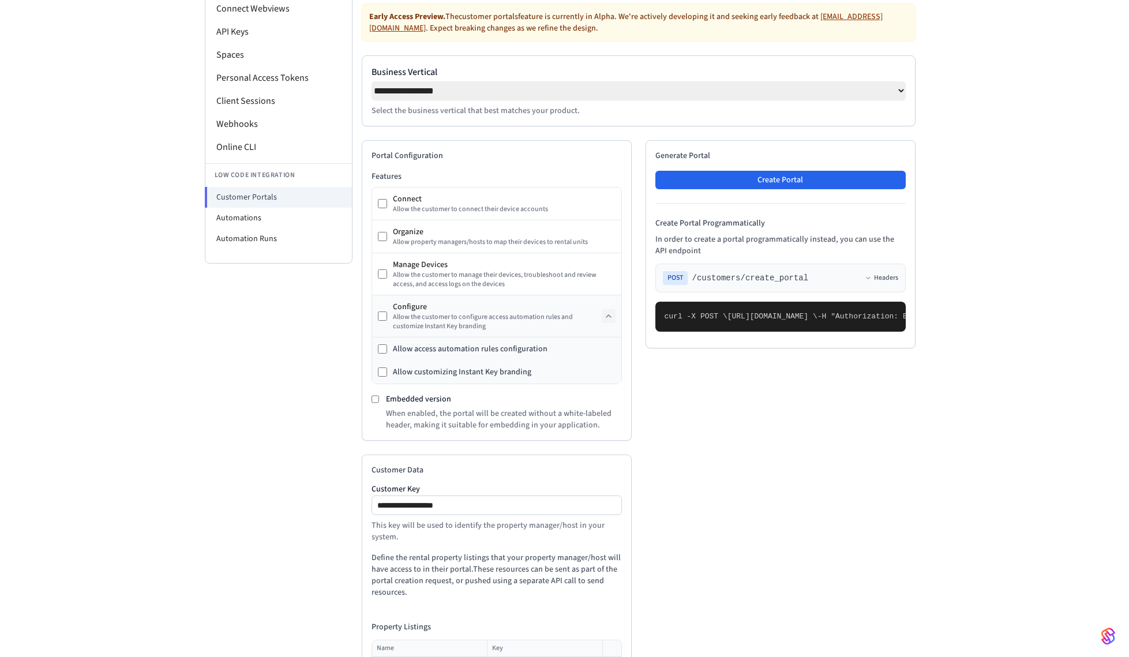
click at [605, 319] on icon at bounding box center [608, 316] width 9 height 9
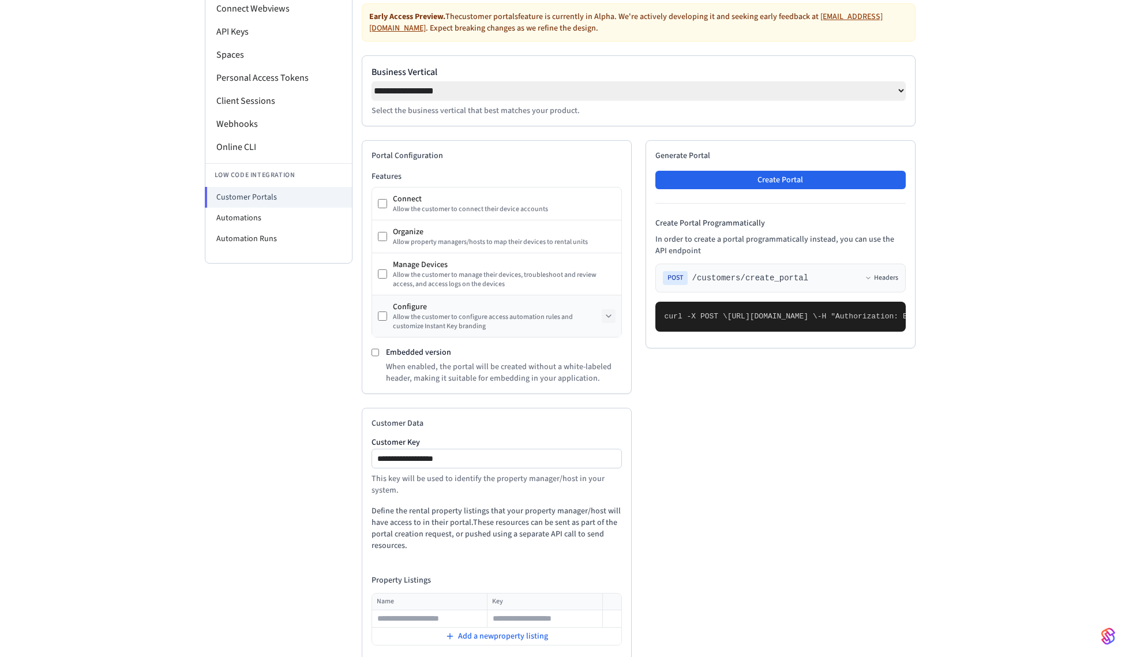
click at [901, 94] on select "**********" at bounding box center [639, 90] width 534 height 19
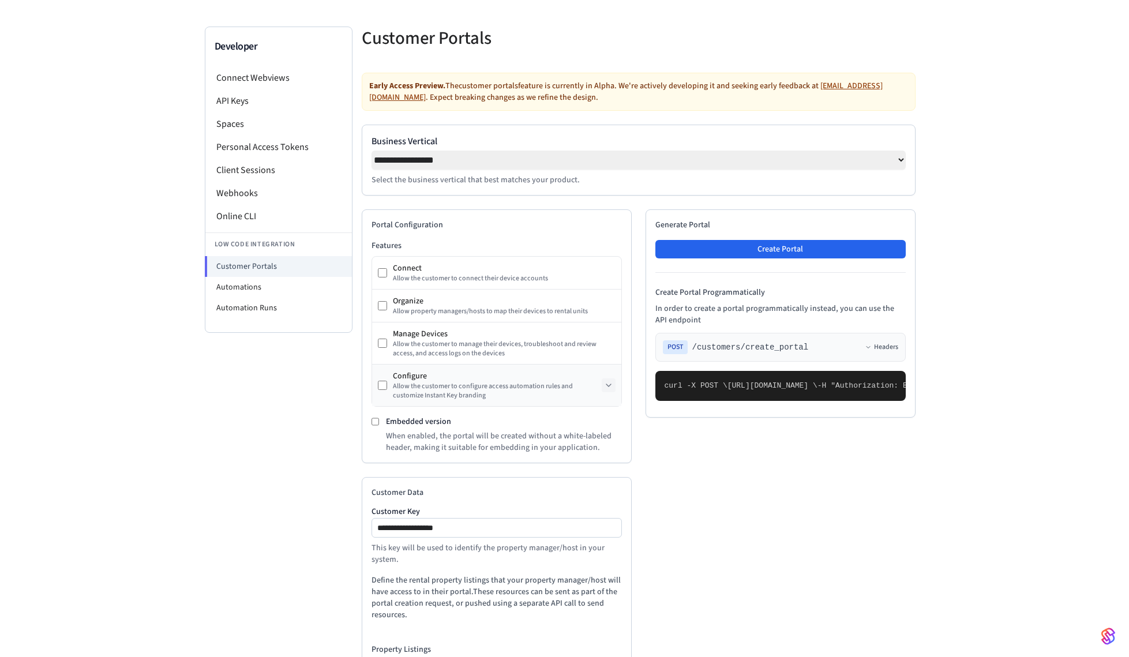
scroll to position [0, 0]
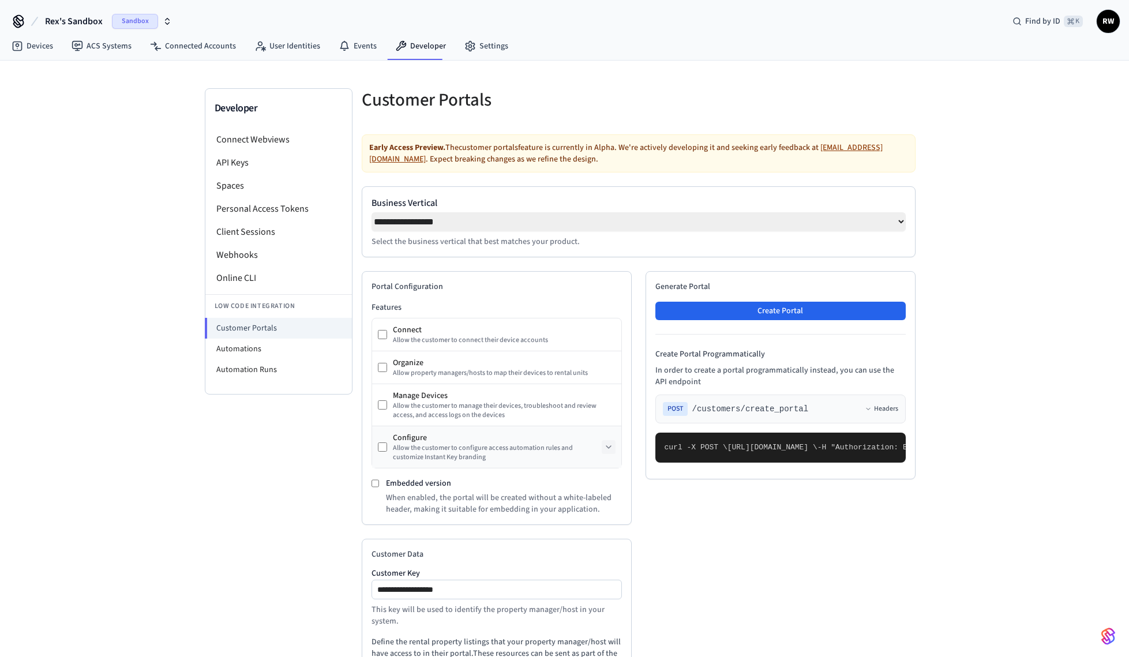
drag, startPoint x: 35, startPoint y: 44, endPoint x: 1056, endPoint y: 0, distance: 1021.3
click at [0, 0] on div "**********" at bounding box center [564, 471] width 1129 height 943
click at [280, 165] on li "API Keys" at bounding box center [278, 162] width 147 height 23
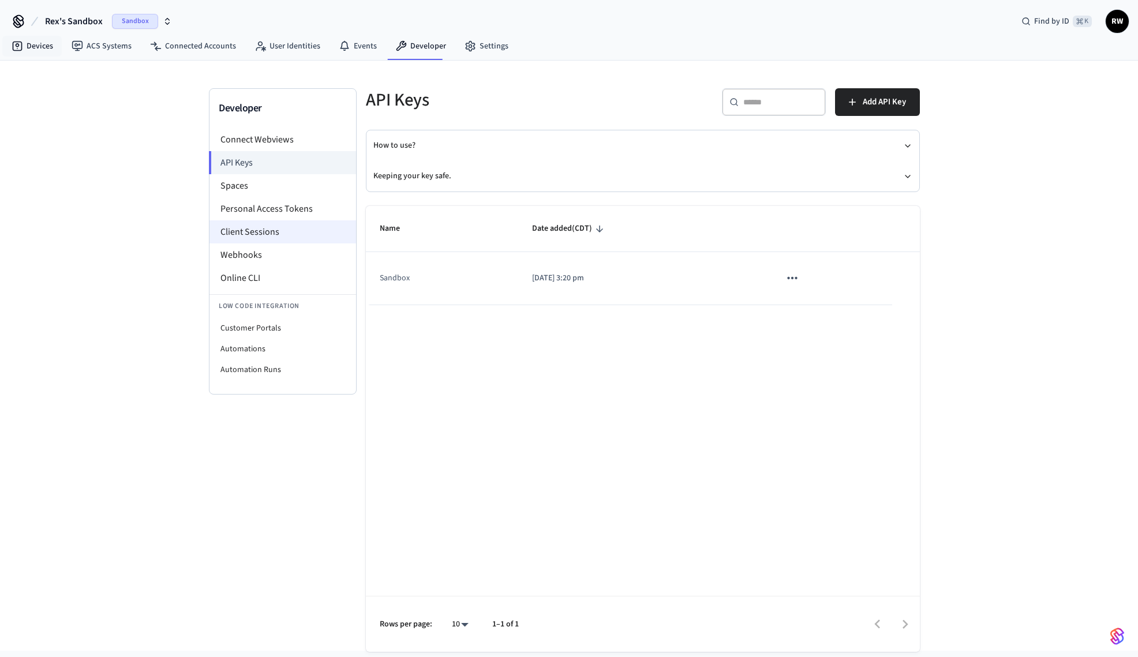
click at [285, 225] on li "Client Sessions" at bounding box center [283, 231] width 147 height 23
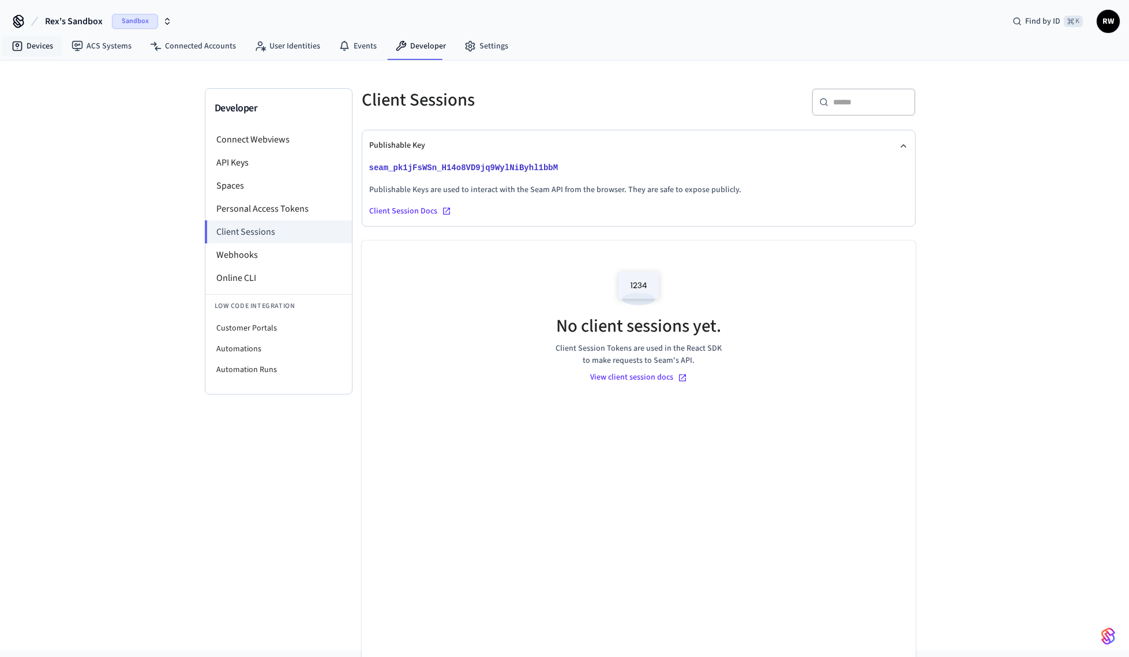
click at [826, 162] on p "seam_pk1jFsWSn_H14o8VD9jq9WylNiByhl1bbM" at bounding box center [638, 168] width 539 height 14
click at [426, 216] on div "Client Session Docs" at bounding box center [638, 211] width 539 height 12
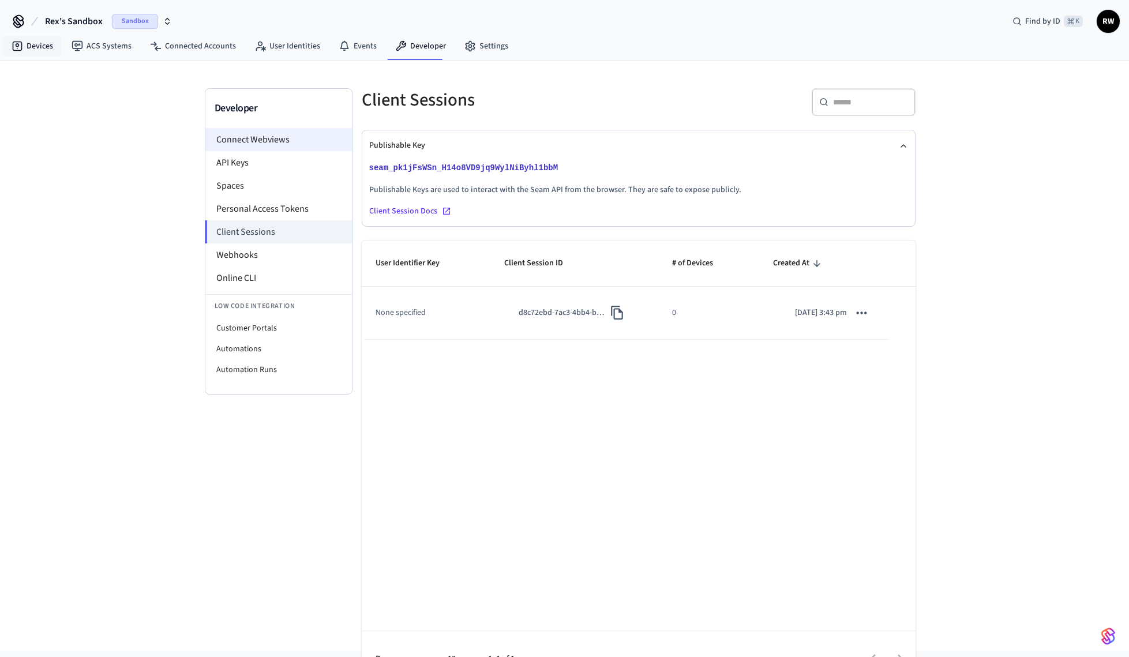
click at [274, 136] on li "Connect Webviews" at bounding box center [278, 139] width 147 height 23
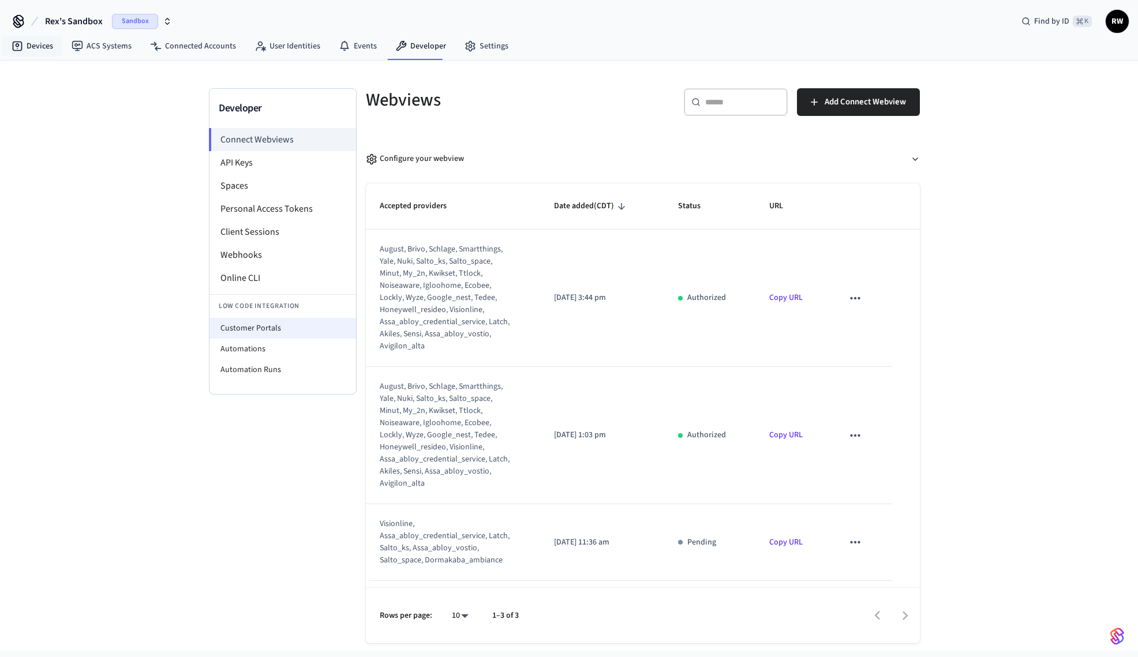
click at [312, 320] on li "Customer Portals" at bounding box center [283, 328] width 147 height 21
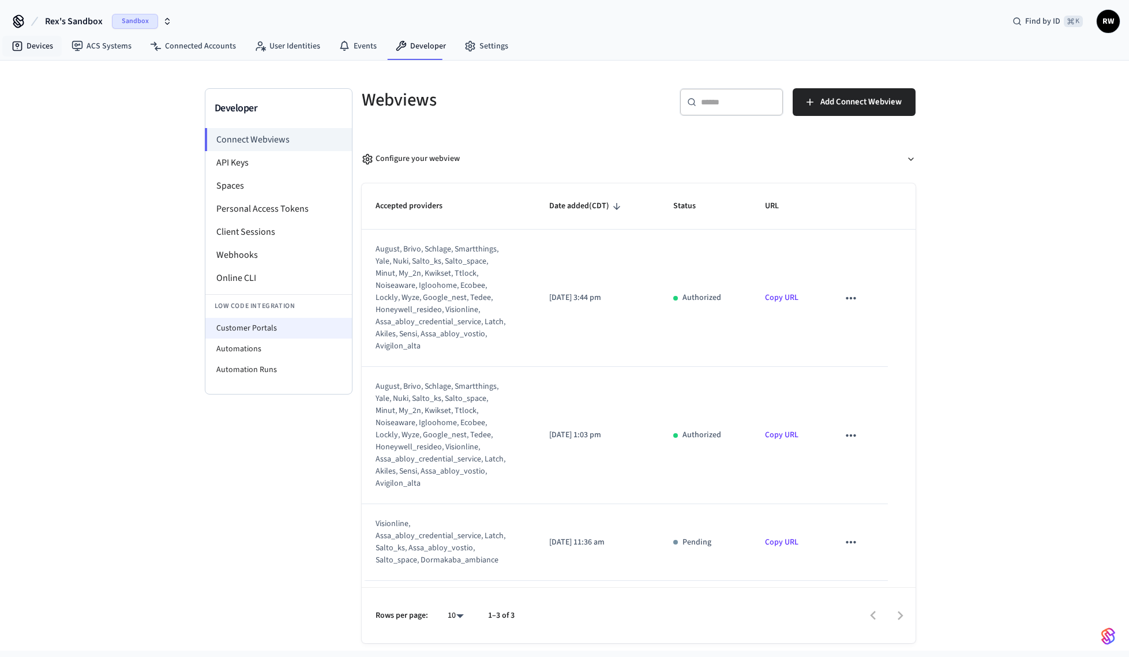
select select "**********"
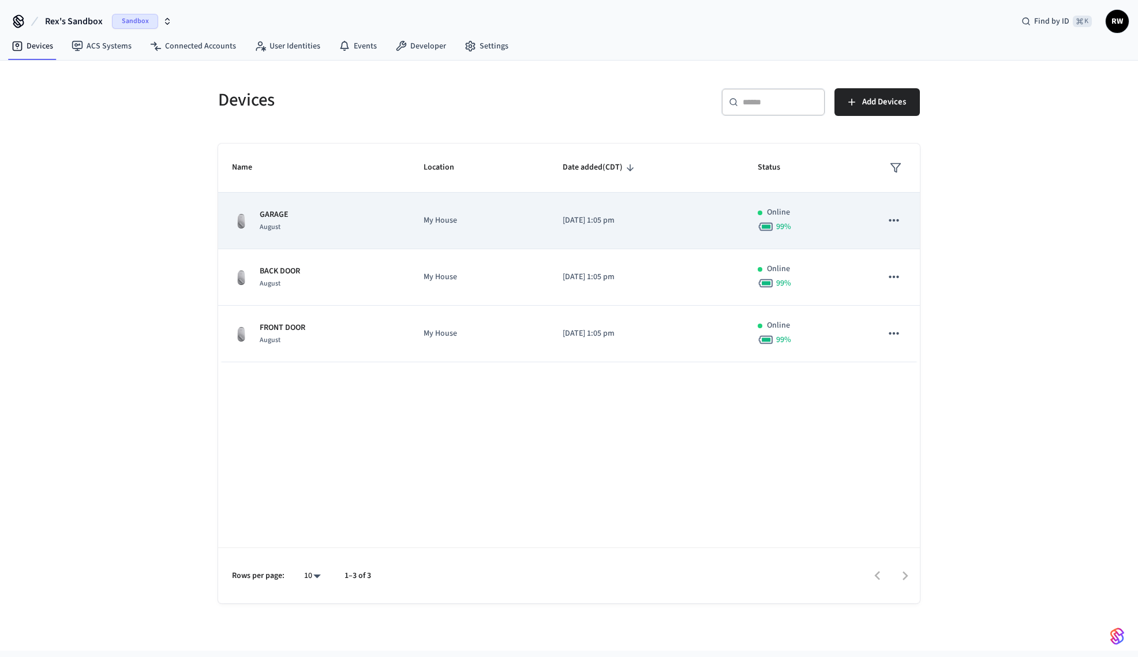
click at [892, 219] on icon "sticky table" at bounding box center [893, 220] width 15 height 15
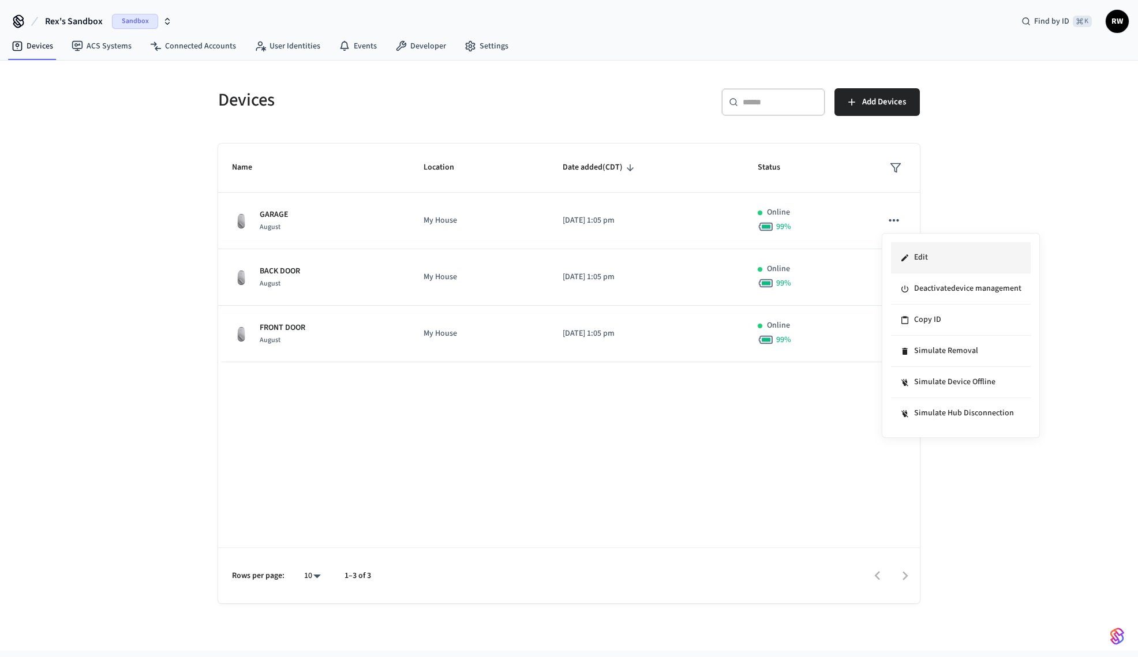
click at [973, 256] on li "Edit" at bounding box center [961, 257] width 140 height 31
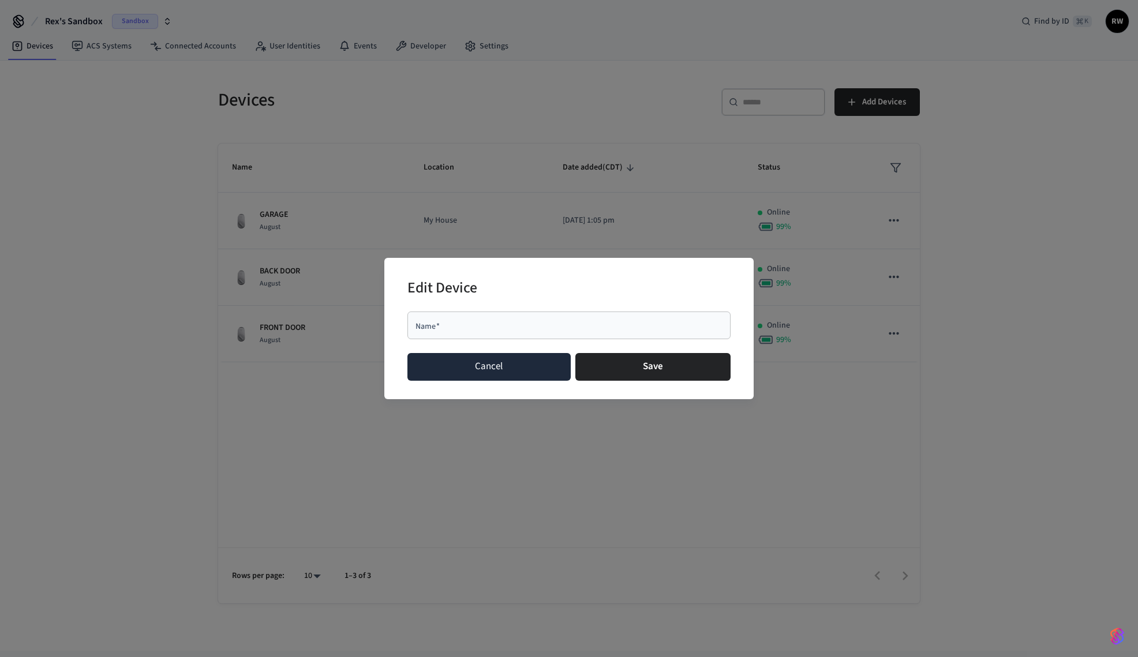
click at [482, 374] on button "Cancel" at bounding box center [488, 367] width 163 height 28
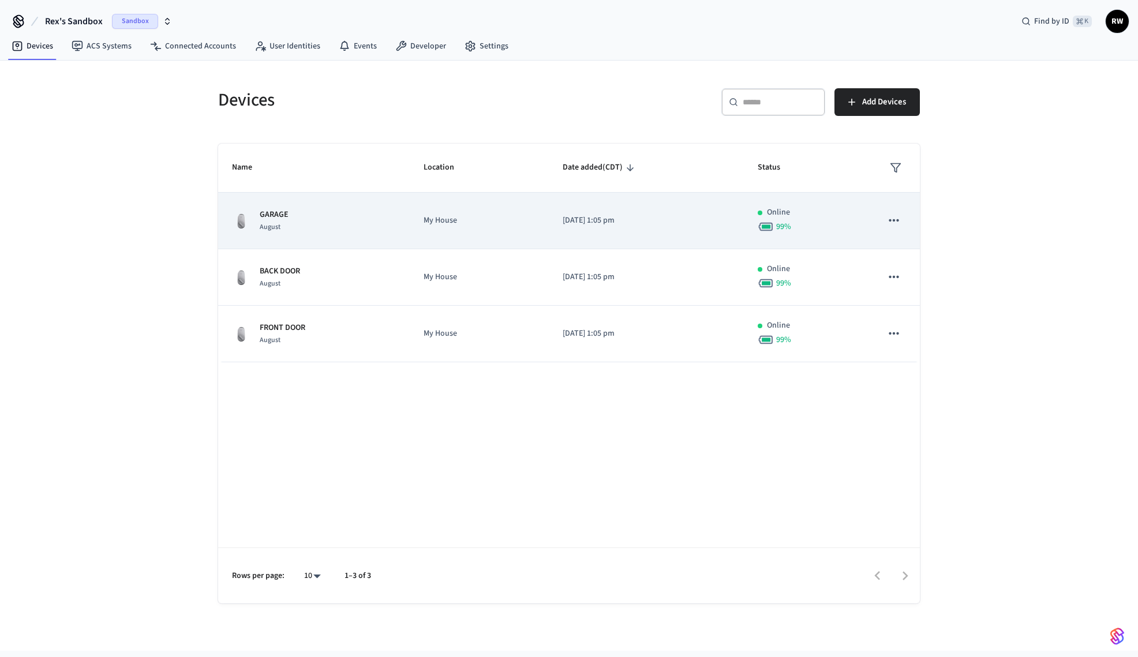
click at [436, 226] on p "My House" at bounding box center [479, 221] width 111 height 12
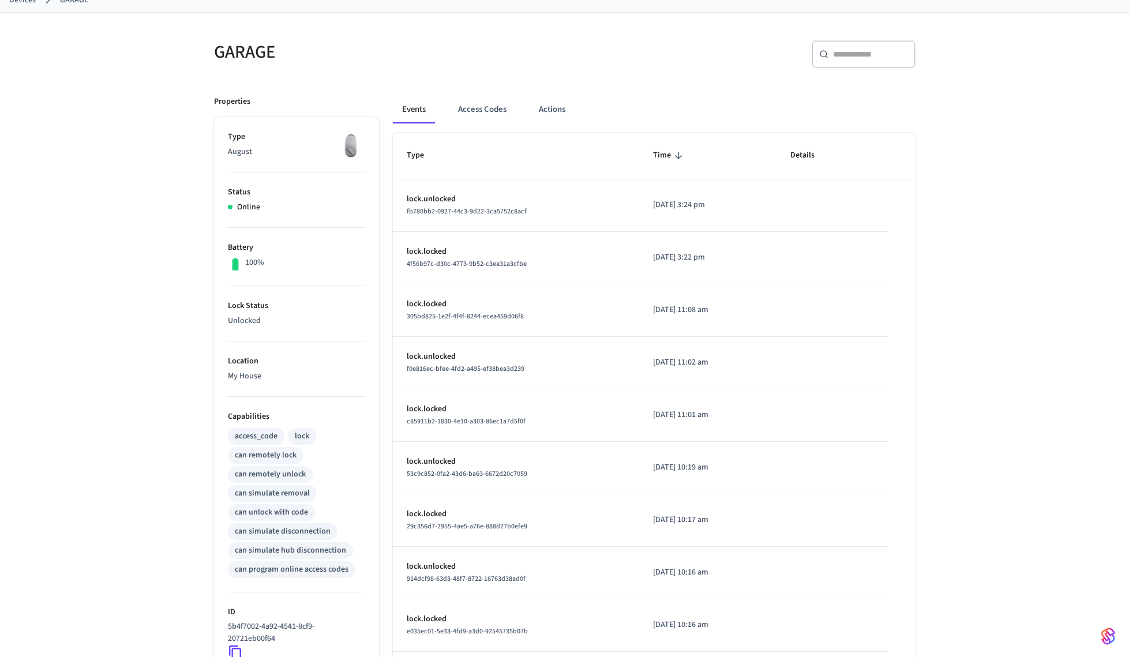
click at [242, 371] on p "My House" at bounding box center [296, 377] width 137 height 12
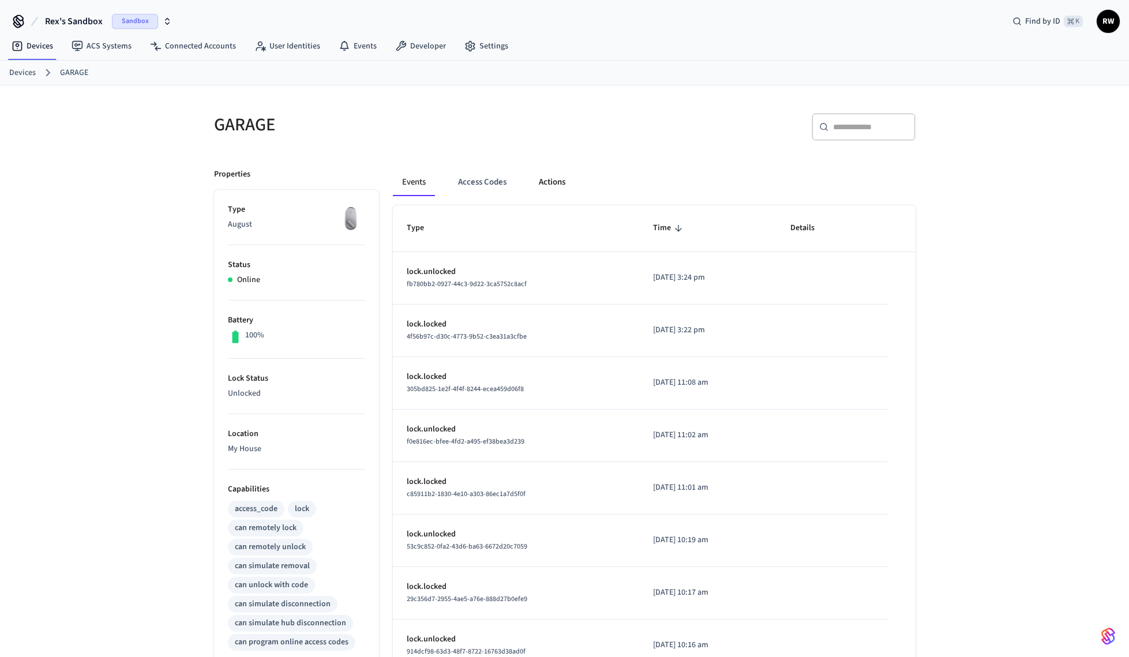
click at [560, 188] on button "Actions" at bounding box center [552, 183] width 45 height 28
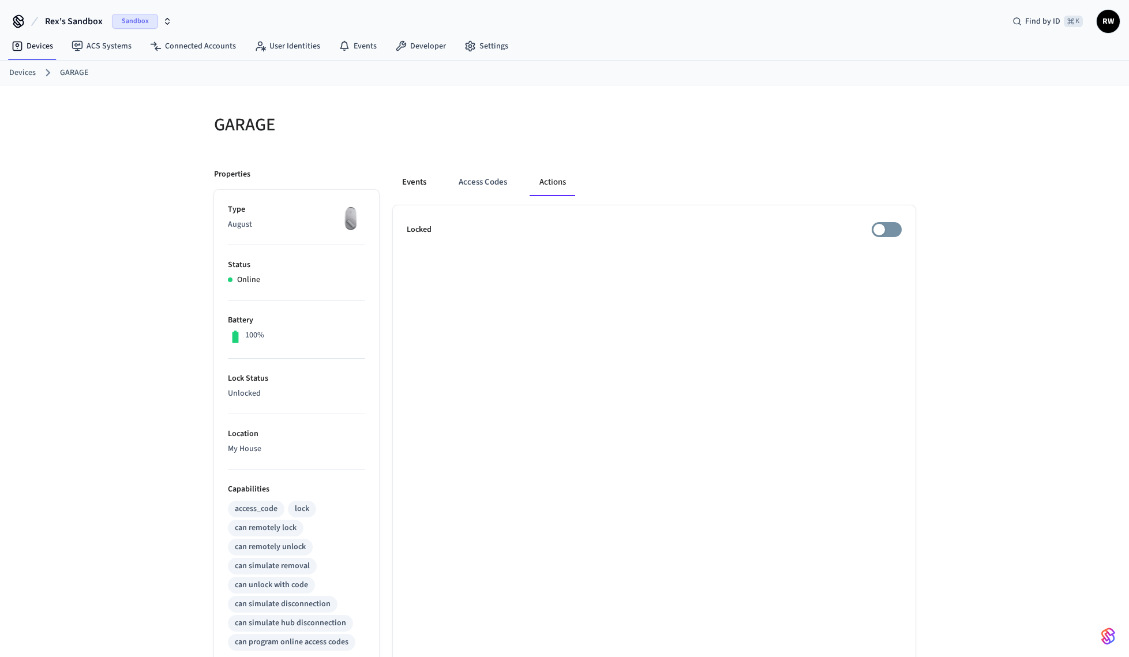
click at [417, 185] on button "Events" at bounding box center [414, 183] width 43 height 28
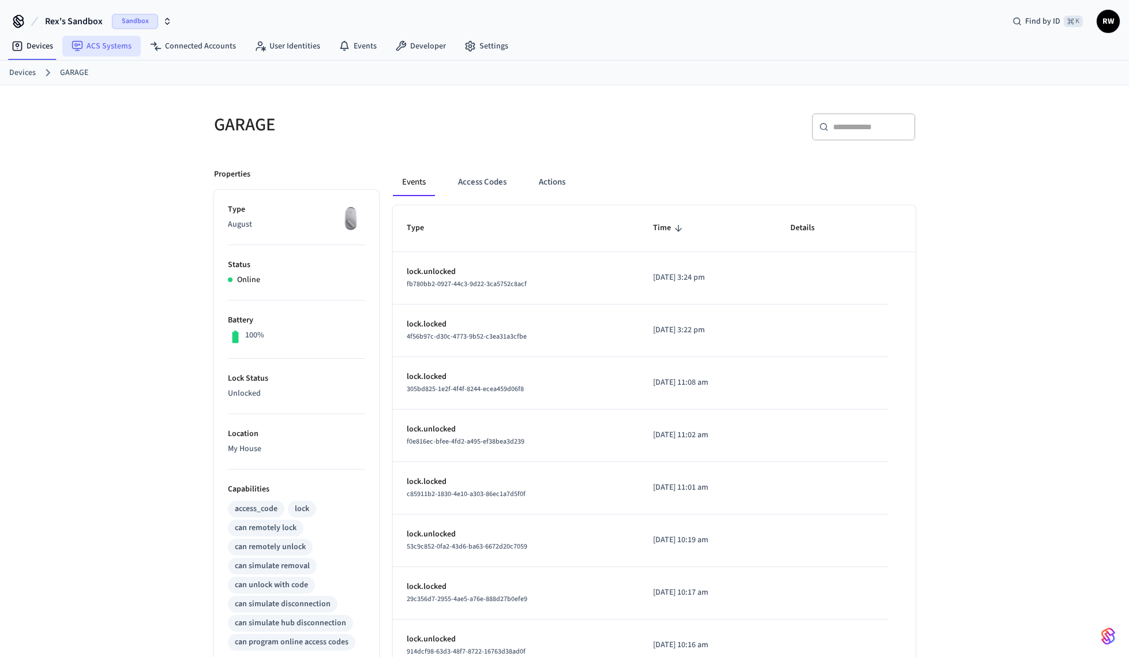
click at [112, 44] on link "ACS Systems" at bounding box center [101, 46] width 78 height 21
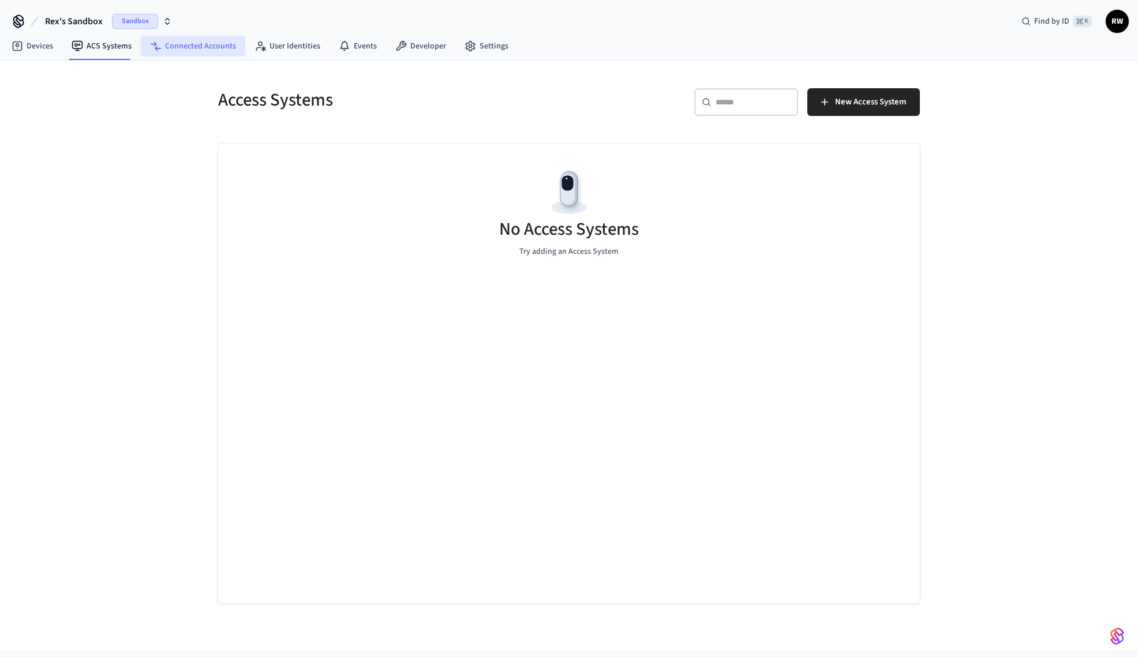
click at [184, 43] on link "Connected Accounts" at bounding box center [193, 46] width 104 height 21
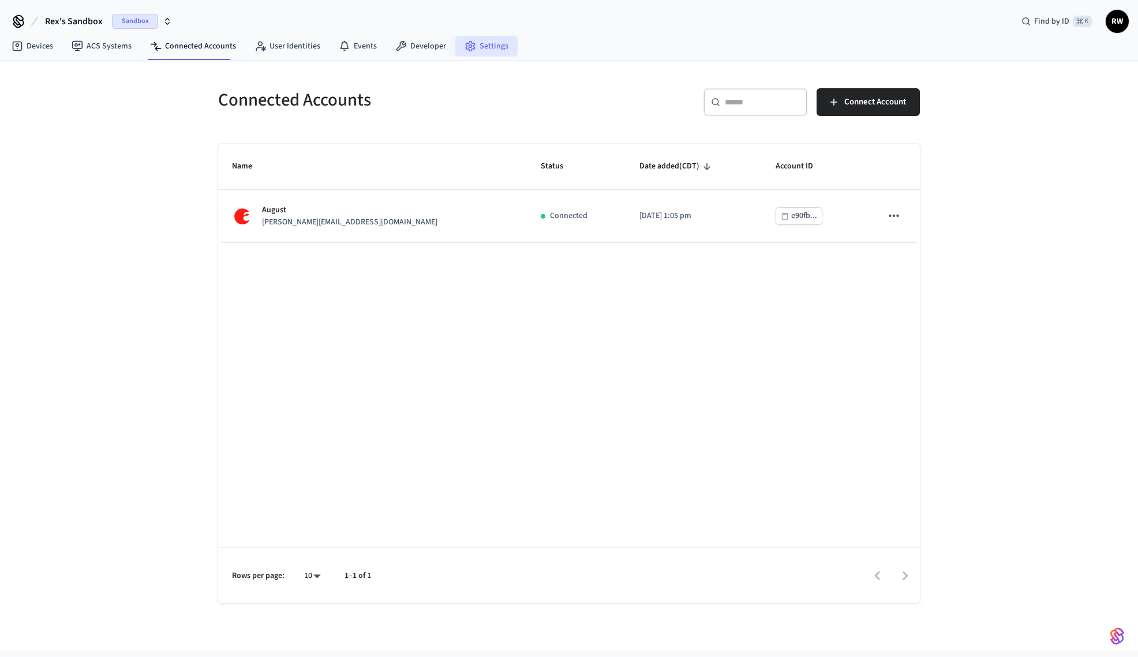
click at [481, 46] on link "Settings" at bounding box center [486, 46] width 62 height 21
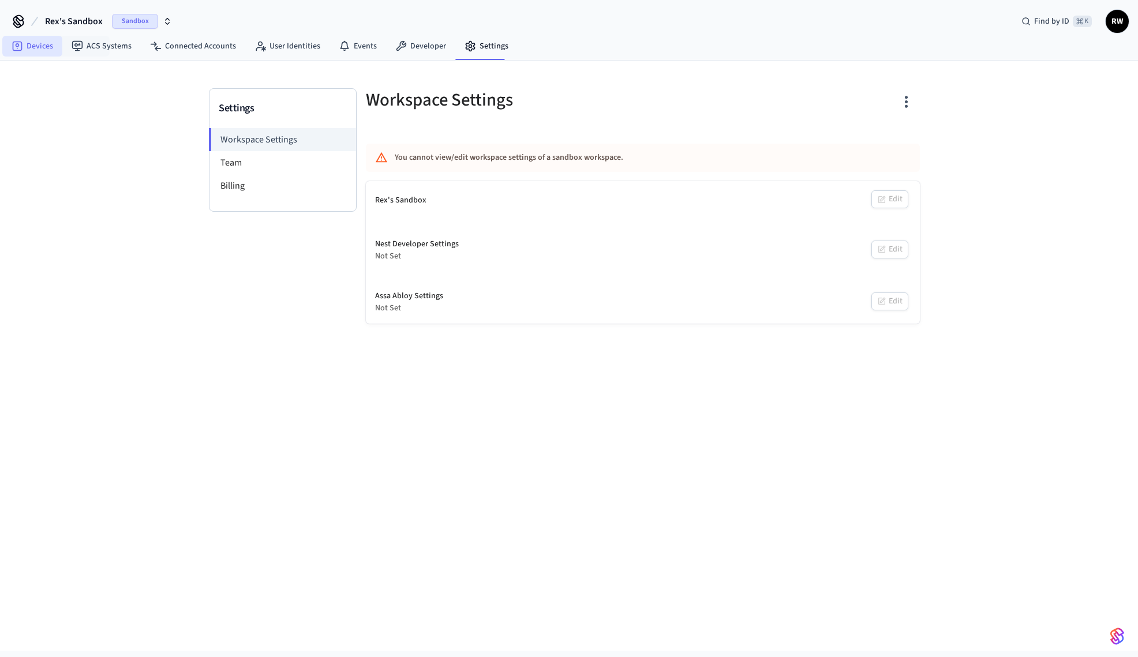
click at [43, 48] on link "Devices" at bounding box center [32, 46] width 60 height 21
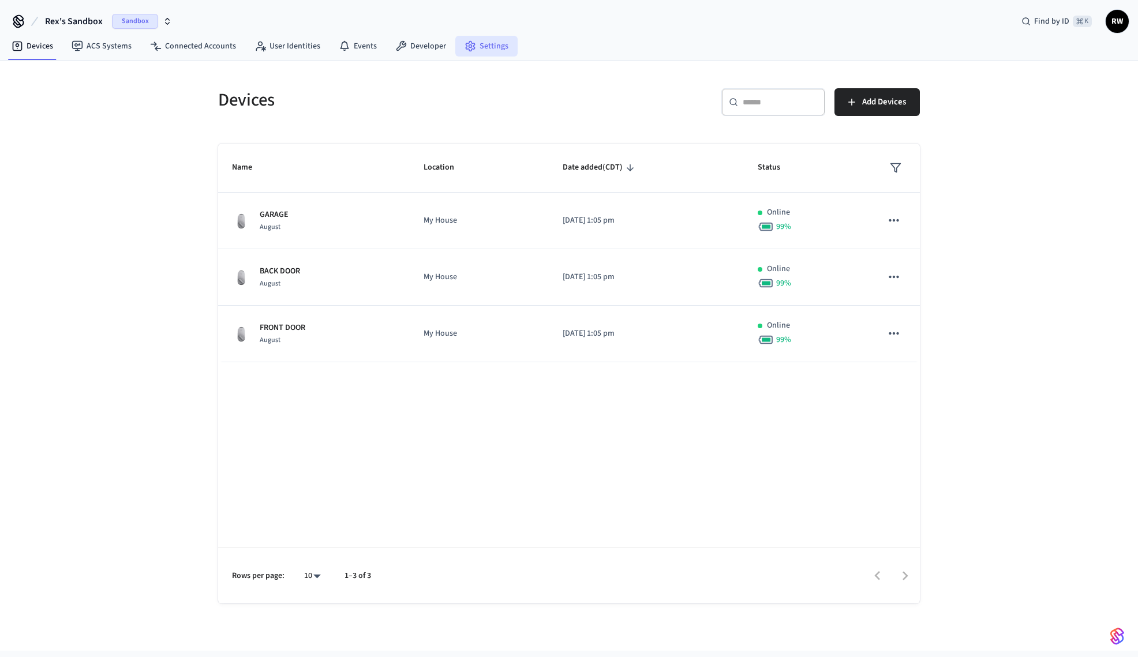
click at [491, 50] on link "Settings" at bounding box center [486, 46] width 62 height 21
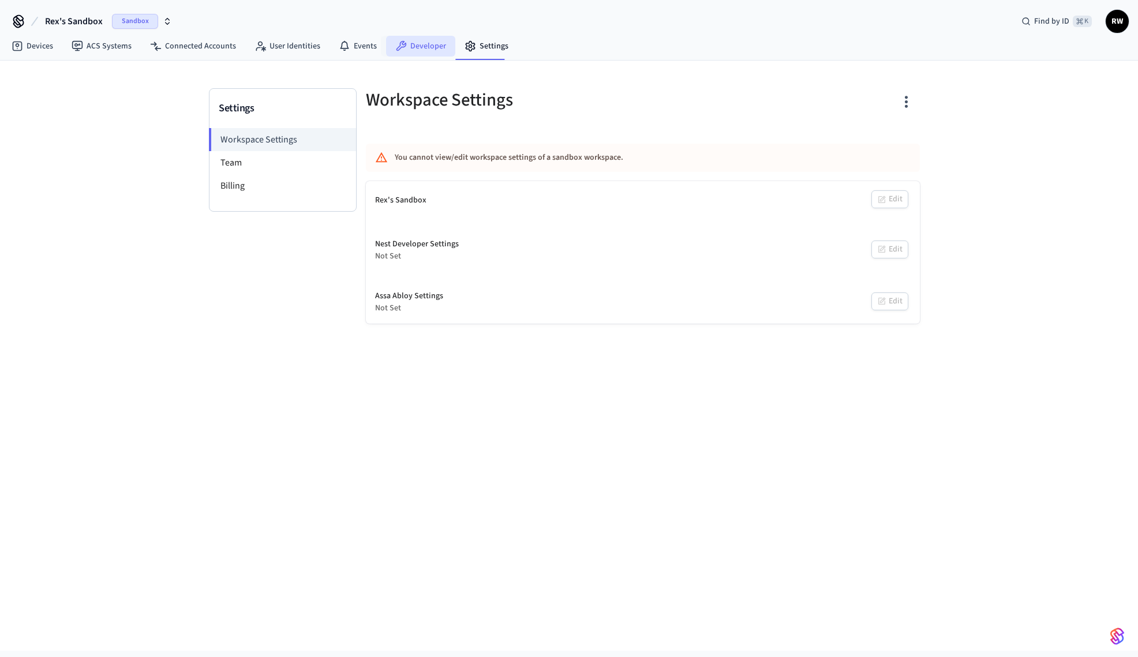
click at [419, 50] on link "Developer" at bounding box center [420, 46] width 69 height 21
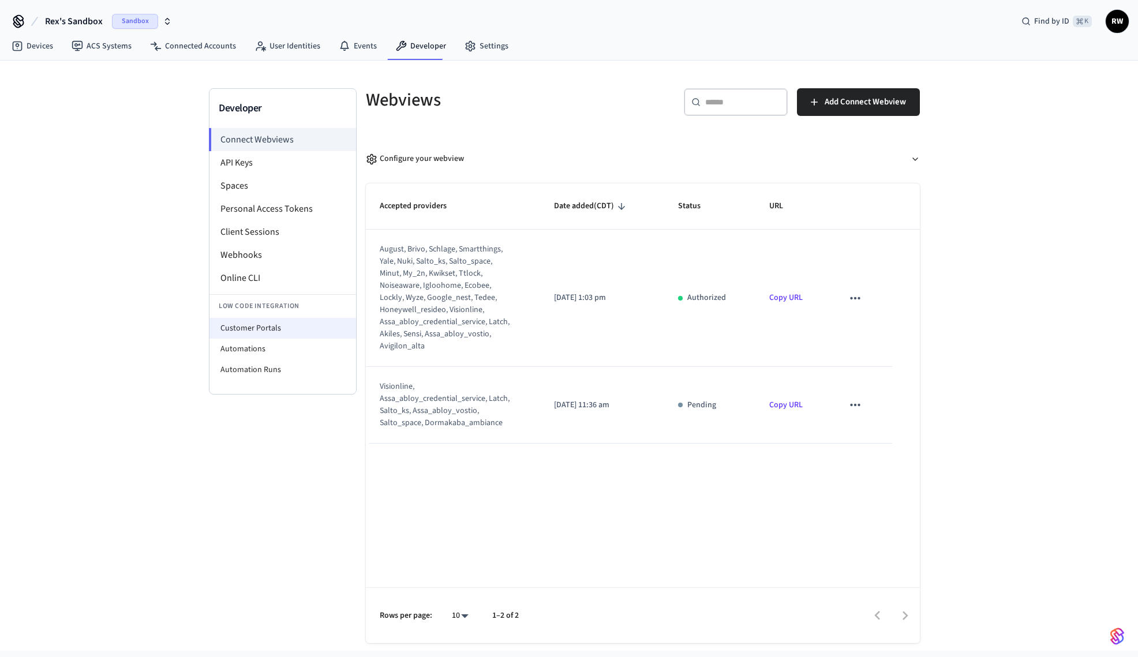
click at [282, 329] on li "Customer Portals" at bounding box center [283, 328] width 147 height 21
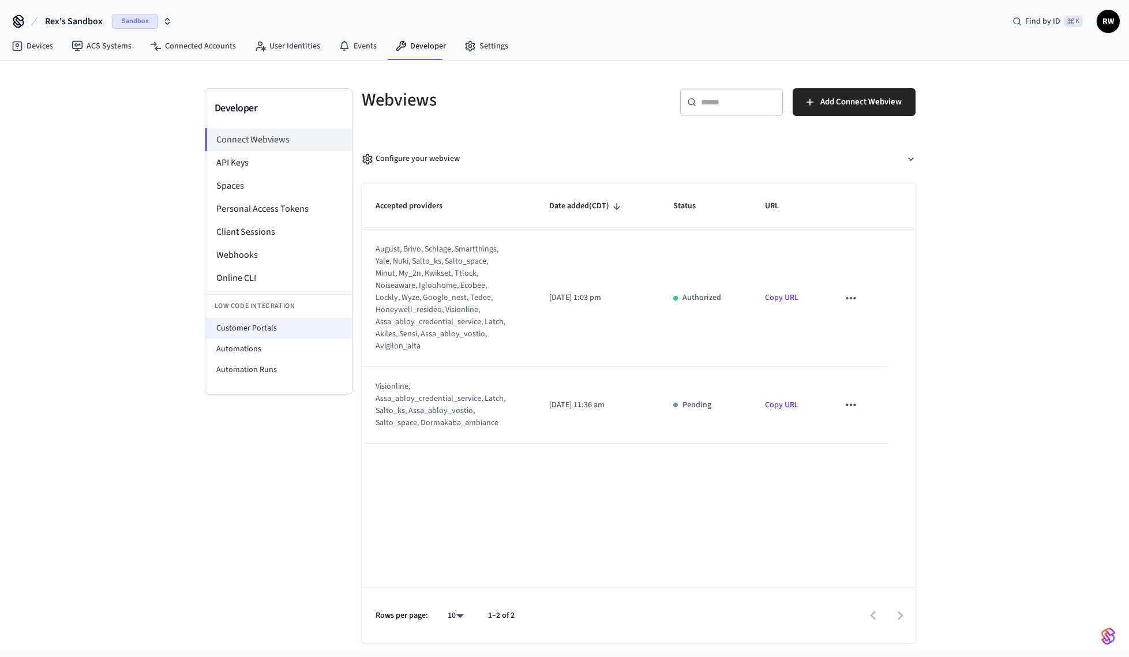
select select "**********"
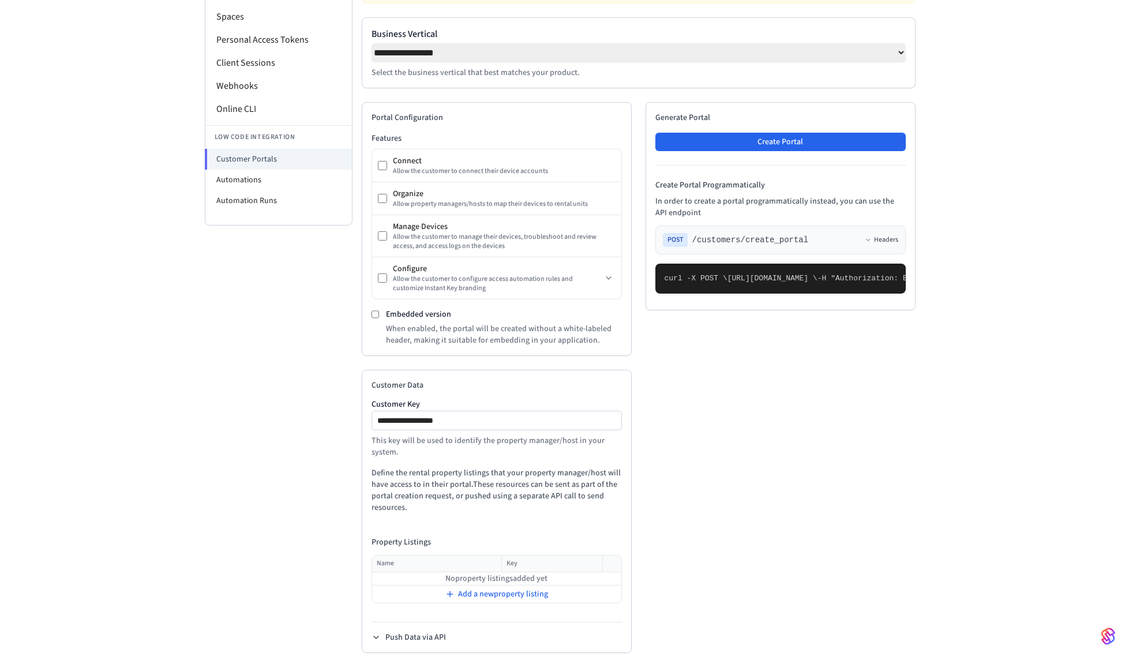
scroll to position [188, 0]
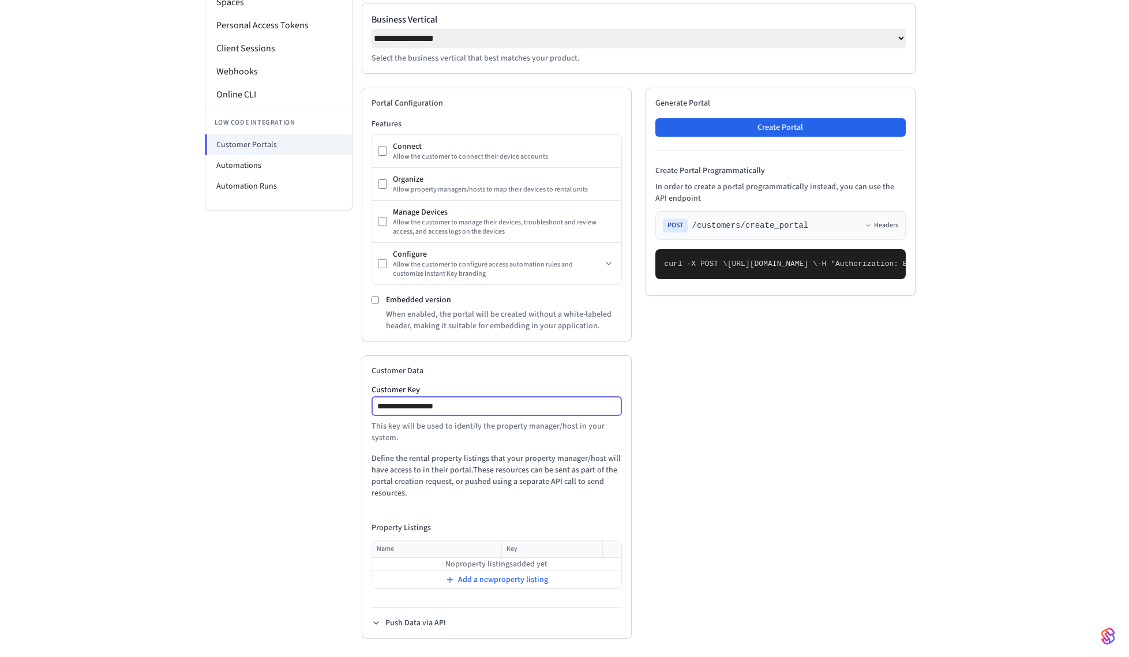
drag, startPoint x: 507, startPoint y: 405, endPoint x: 290, endPoint y: 404, distance: 217.6
click at [304, 399] on div "**********" at bounding box center [565, 281] width 720 height 753
type input "********"
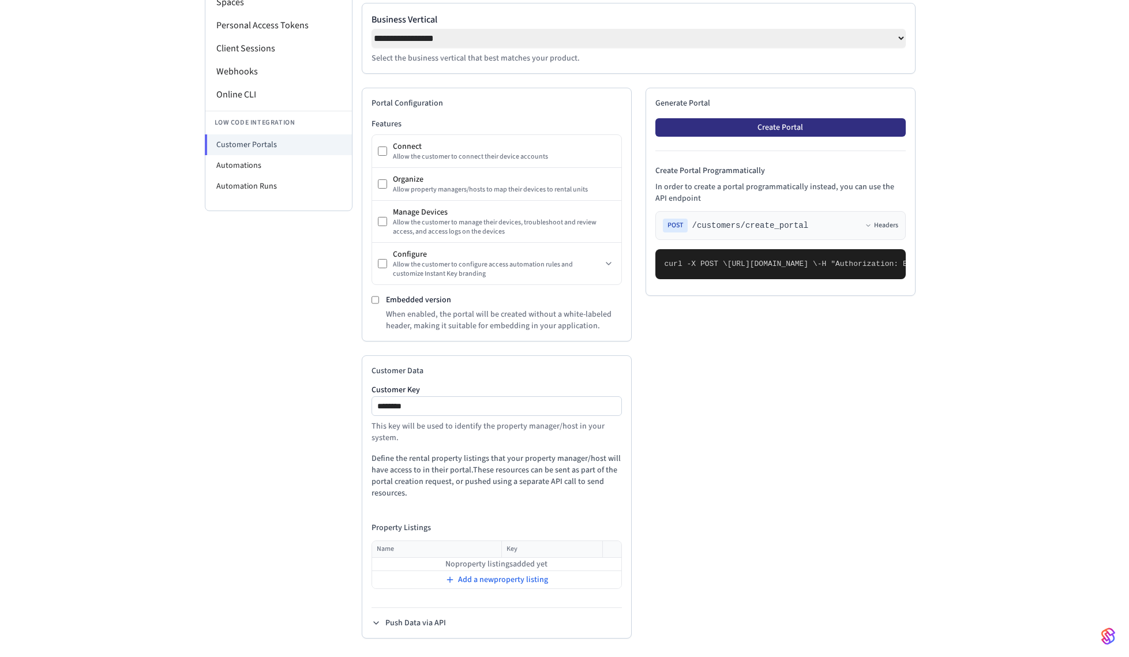
click at [806, 129] on button "Create Portal" at bounding box center [781, 127] width 250 height 18
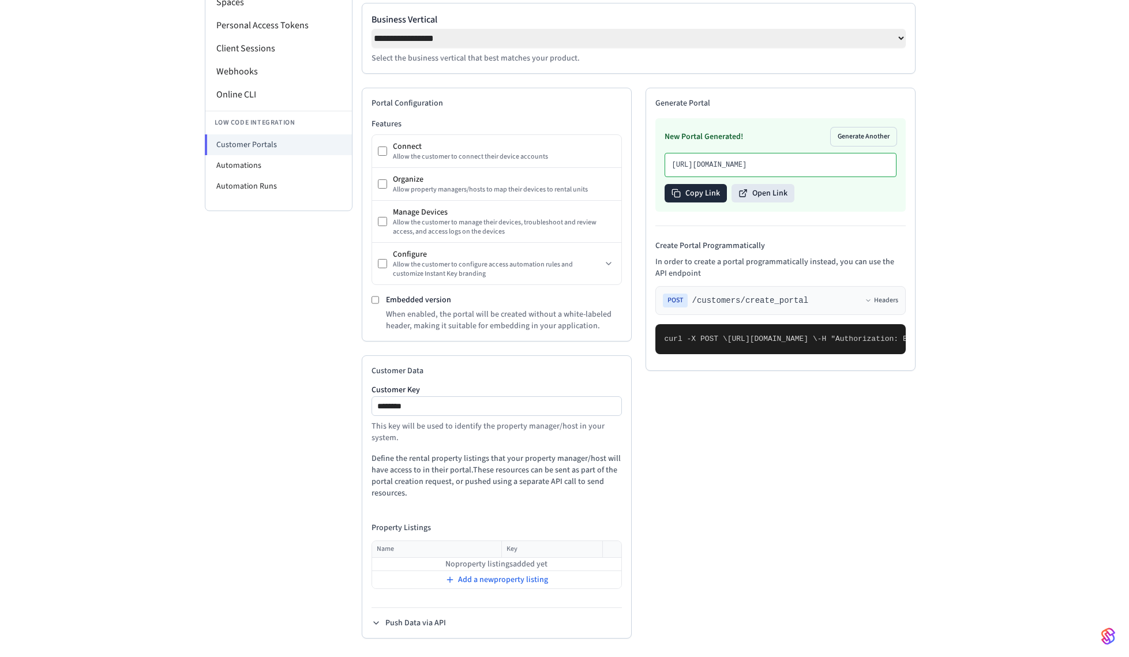
click at [699, 203] on button "Copy Link" at bounding box center [696, 193] width 62 height 18
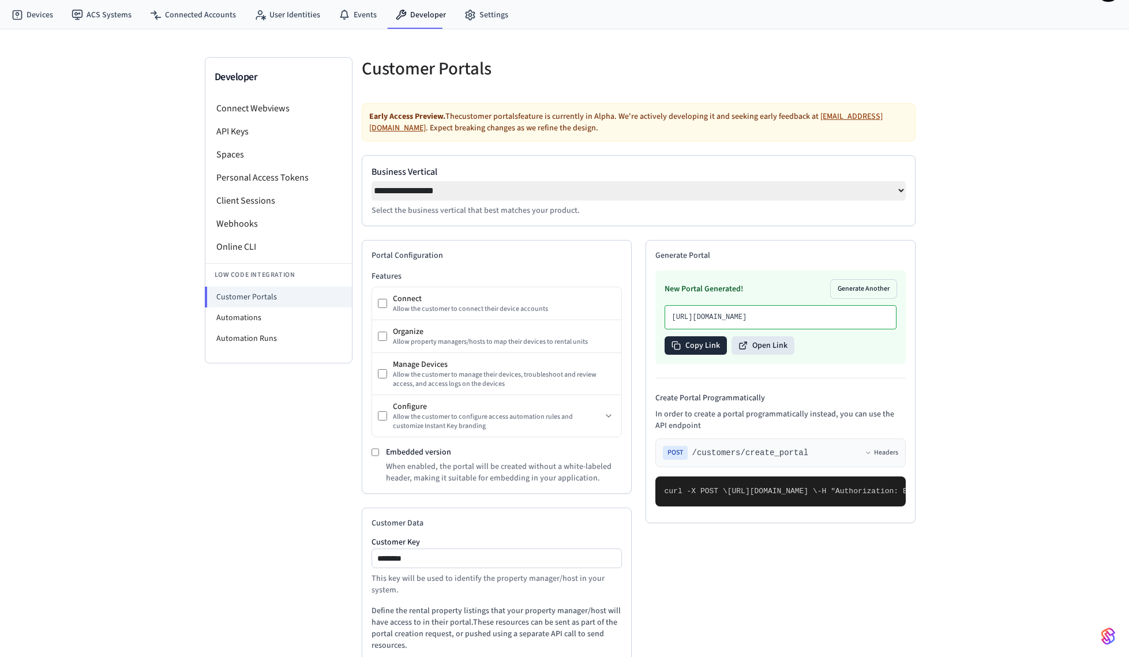
scroll to position [0, 0]
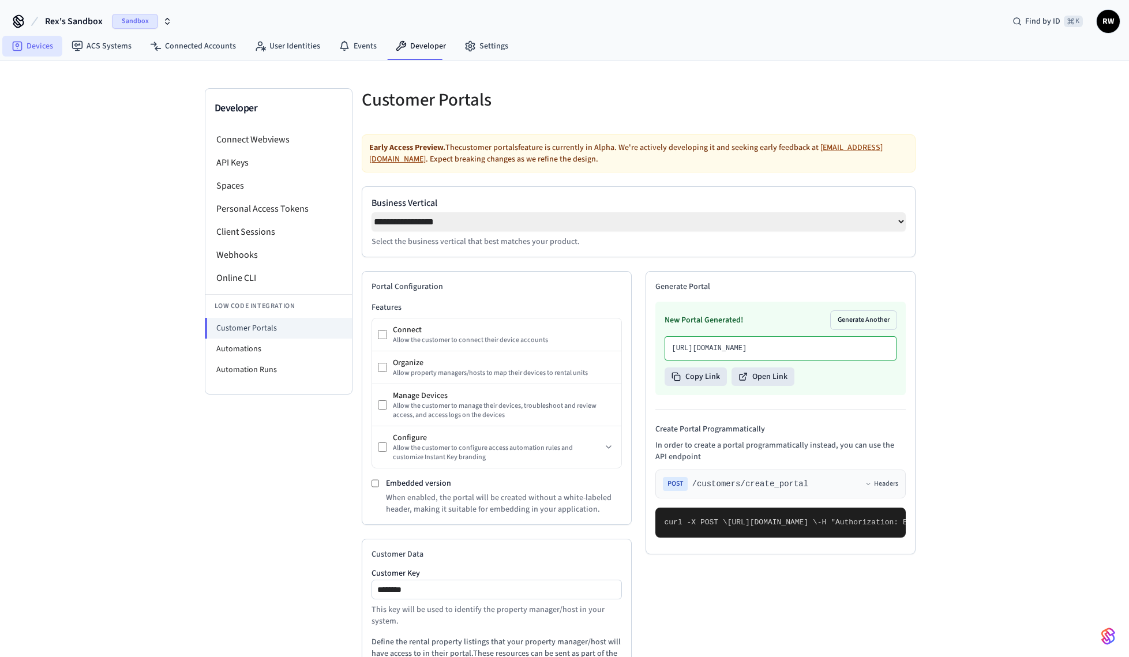
click at [13, 47] on icon at bounding box center [18, 47] width 10 height 10
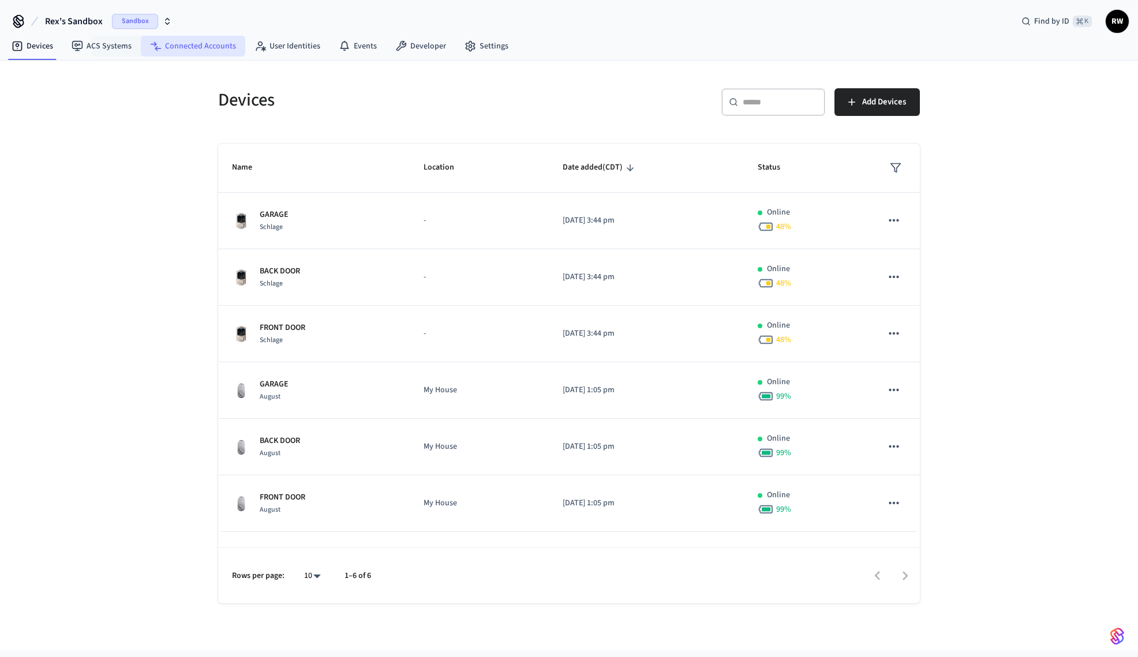
click at [219, 43] on link "Connected Accounts" at bounding box center [193, 46] width 104 height 21
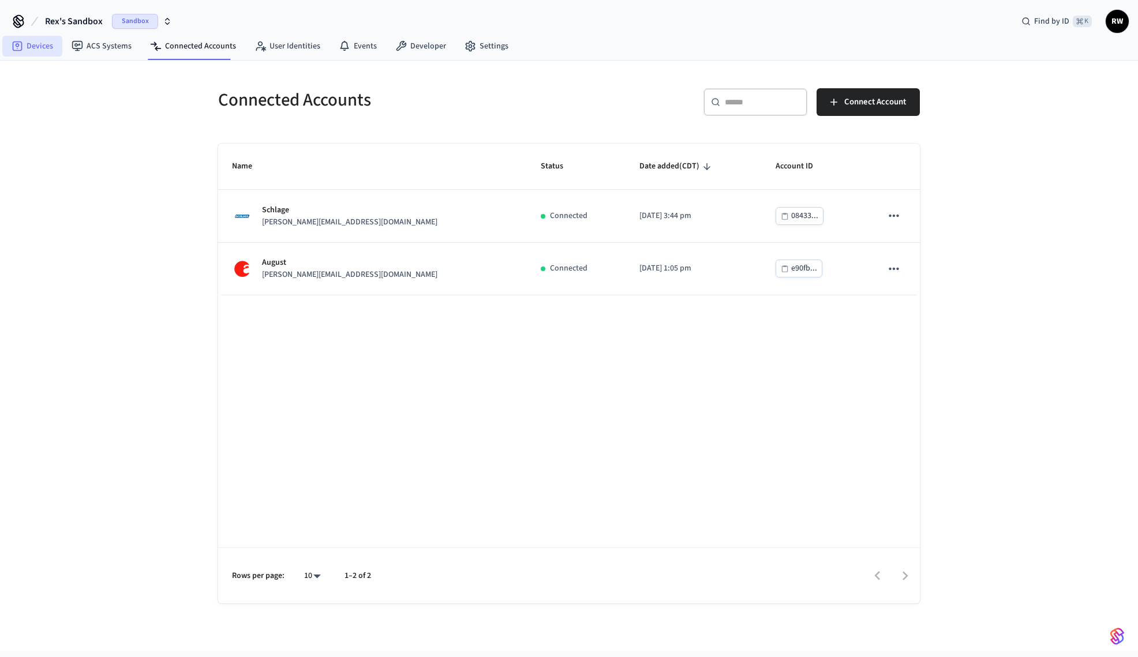
click at [46, 46] on link "Devices" at bounding box center [32, 46] width 60 height 21
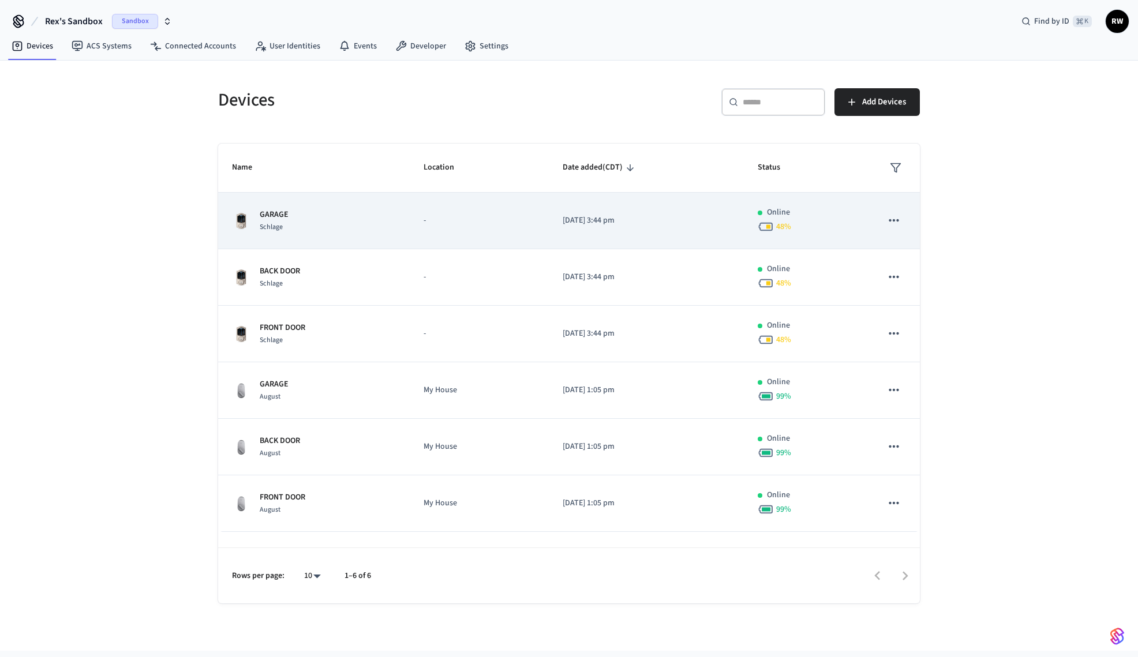
click at [442, 219] on p "-" at bounding box center [479, 221] width 111 height 12
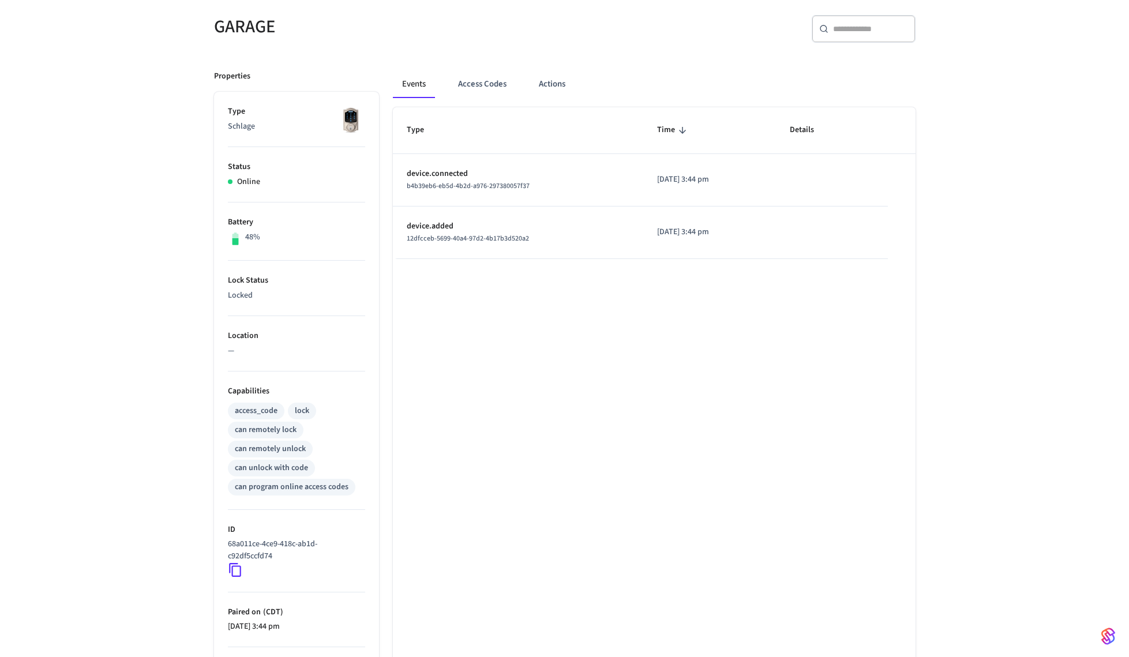
scroll to position [199, 0]
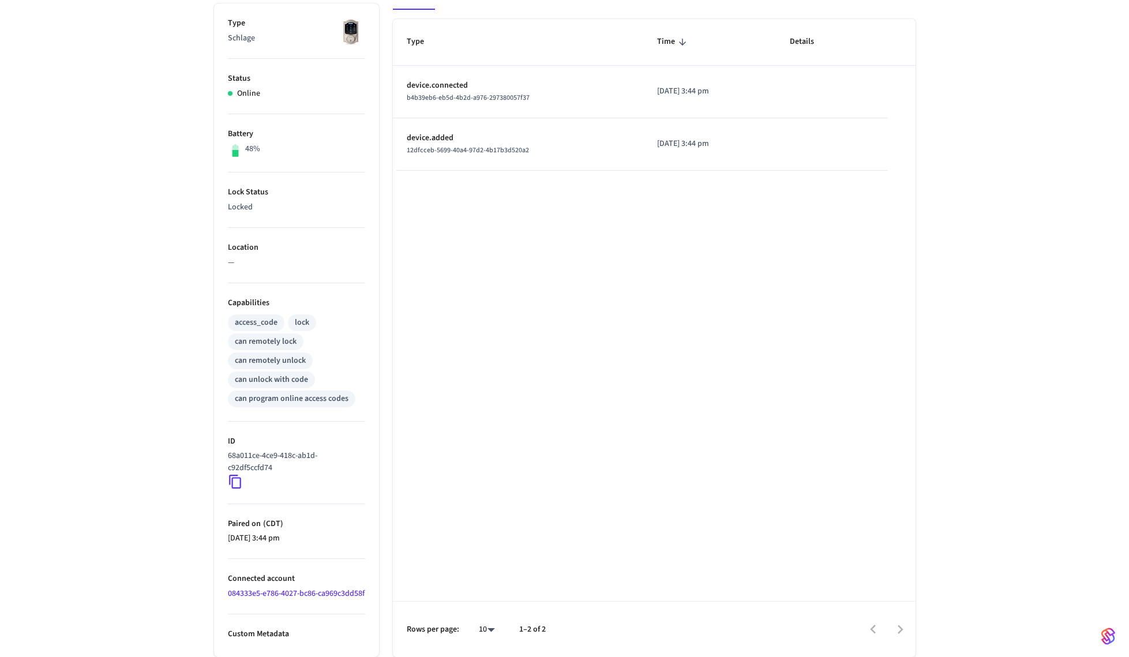
click at [280, 588] on link "084333e5-e786-4027-bc86-ca969c3dd58f" at bounding box center [296, 594] width 137 height 12
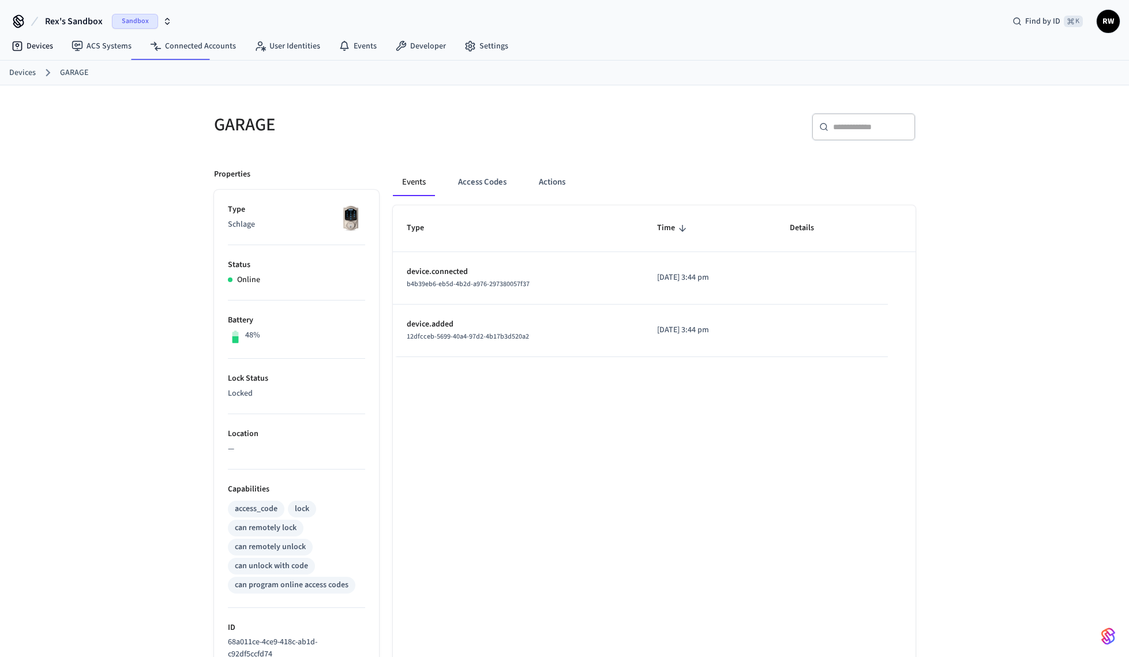
scroll to position [199, 0]
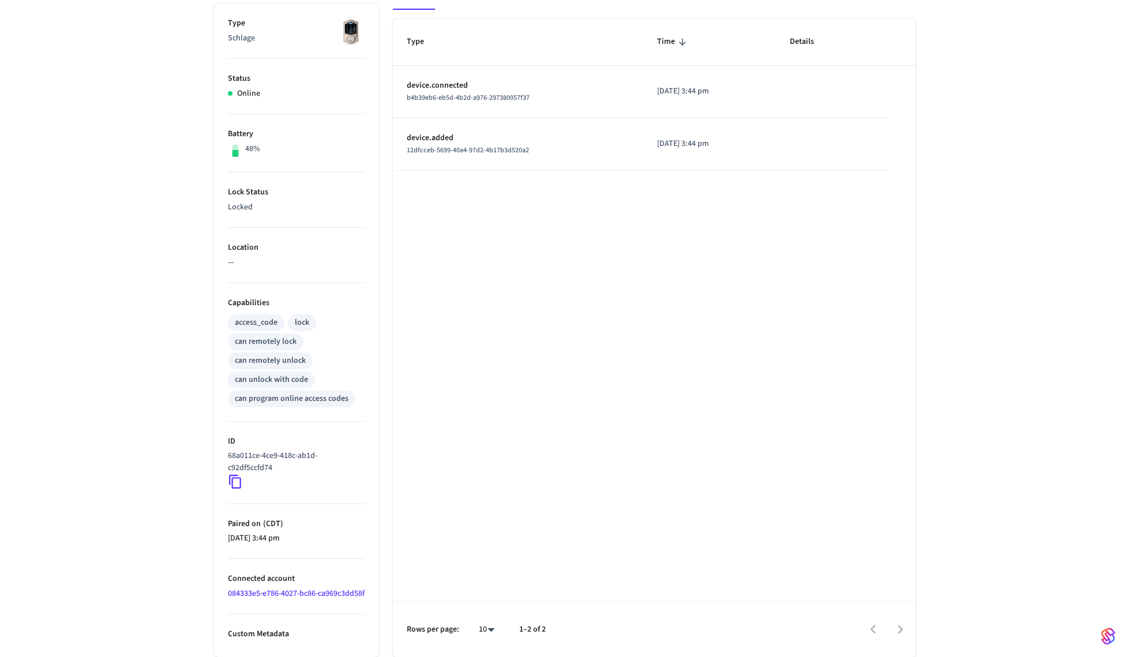
click at [334, 641] on ul "Type Schlage Status Online Battery 48% Lock Status Locked Location — Capabiliti…" at bounding box center [296, 330] width 165 height 654
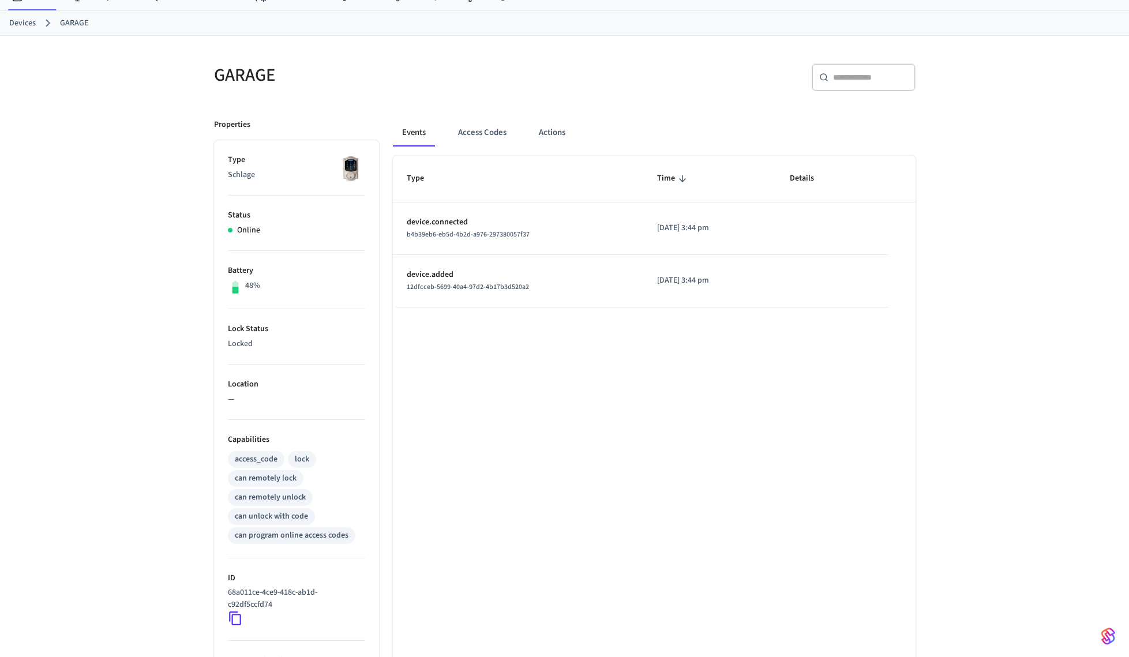
scroll to position [0, 0]
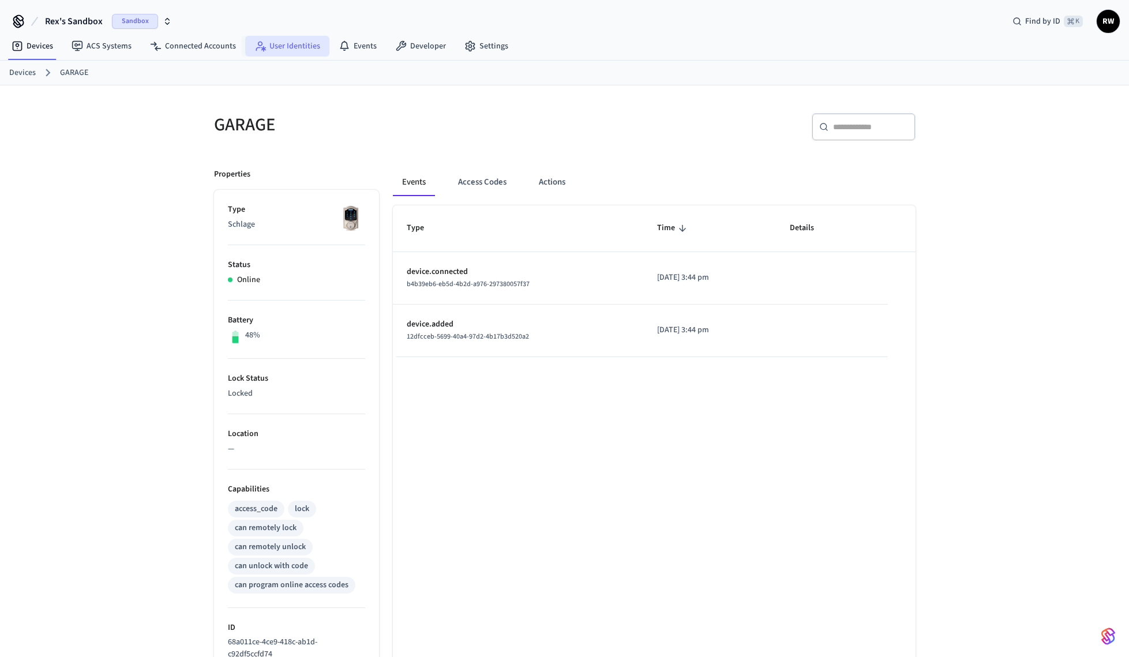
click at [307, 43] on link "User Identities" at bounding box center [287, 46] width 84 height 21
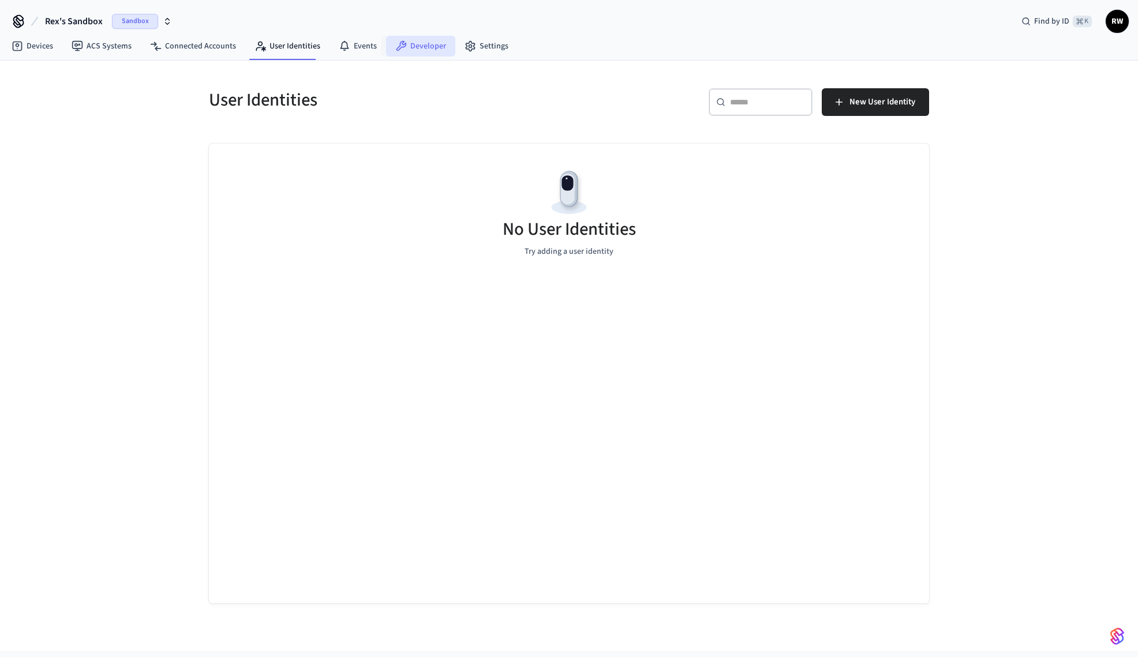
click at [403, 51] on link "Developer" at bounding box center [420, 46] width 69 height 21
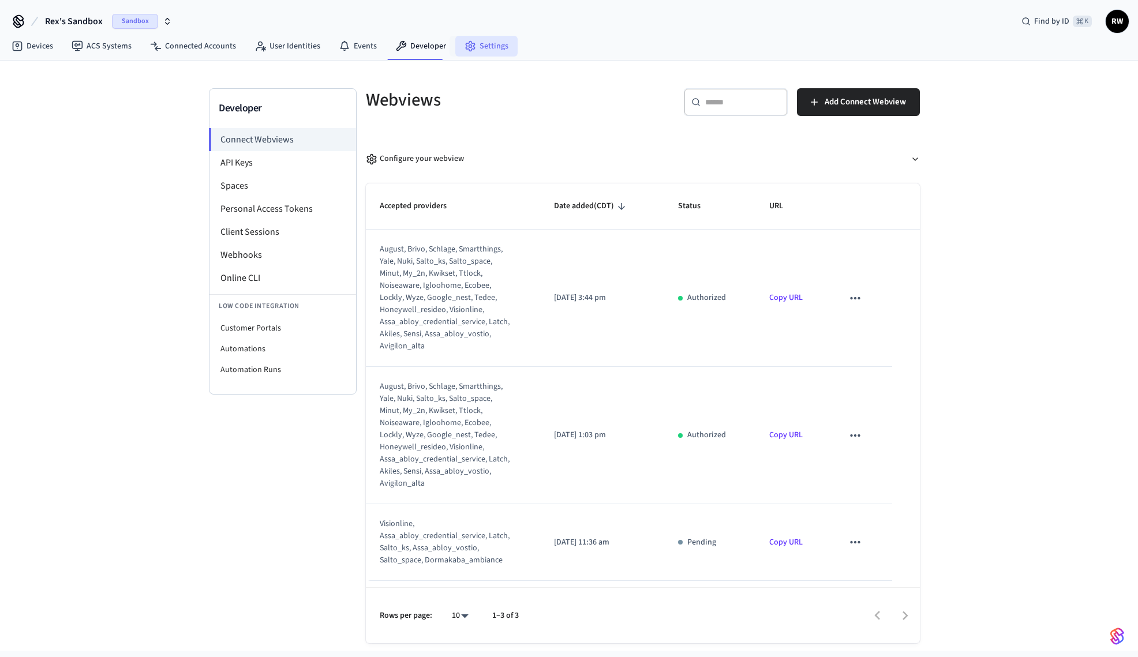
click at [509, 46] on link "Settings" at bounding box center [486, 46] width 62 height 21
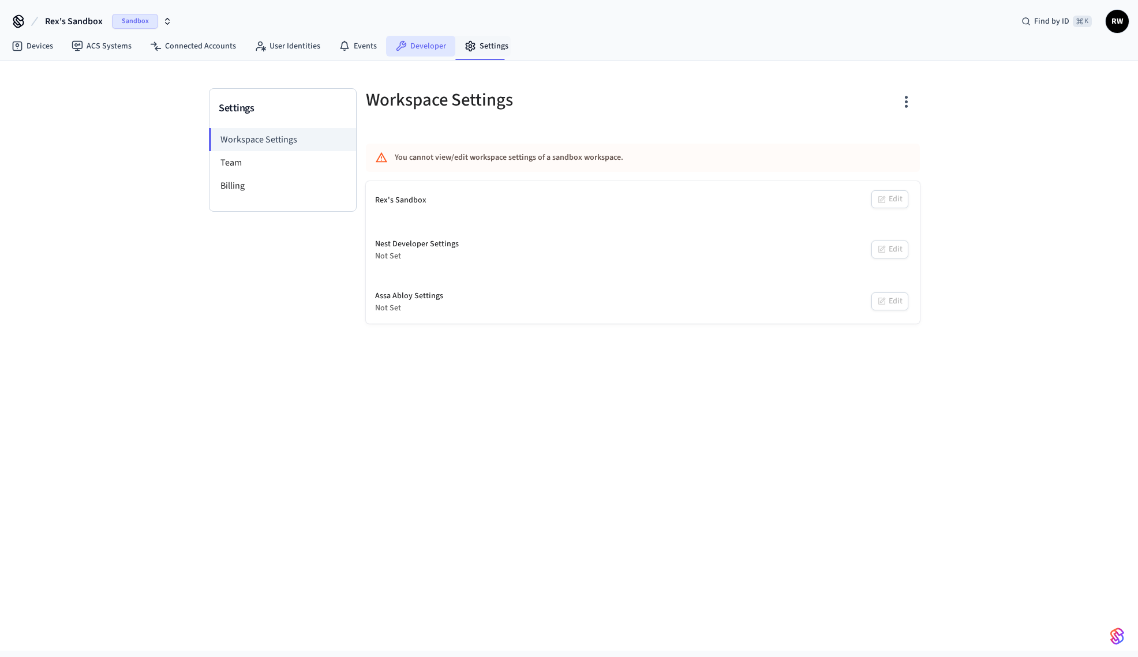
click at [437, 46] on link "Developer" at bounding box center [420, 46] width 69 height 21
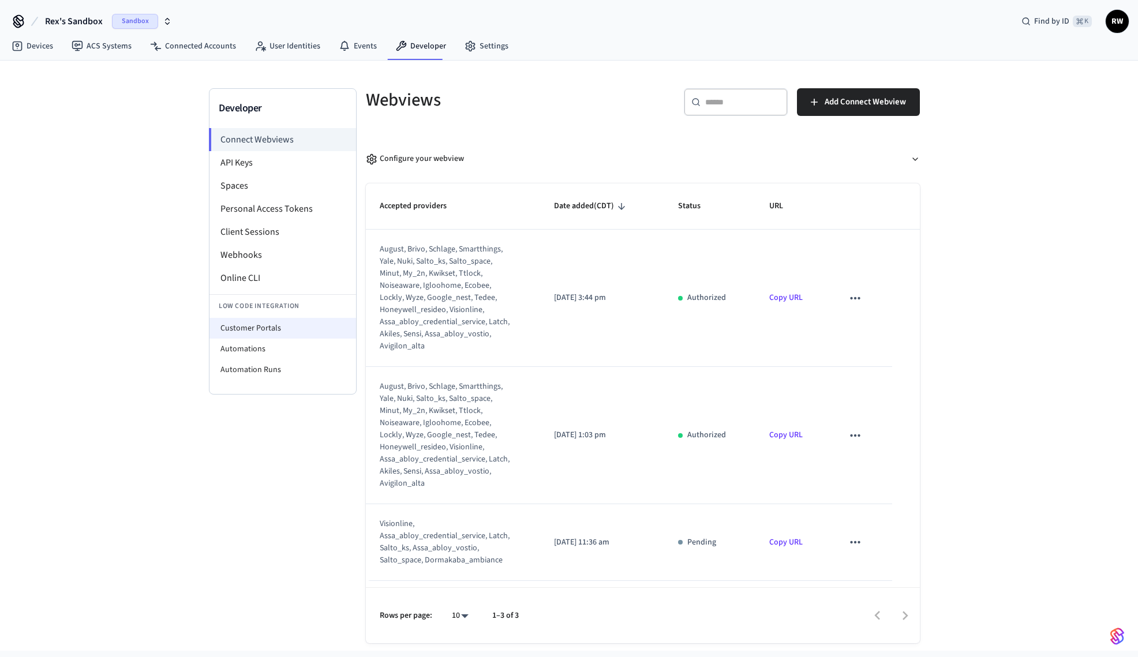
click at [281, 332] on li "Customer Portals" at bounding box center [283, 328] width 147 height 21
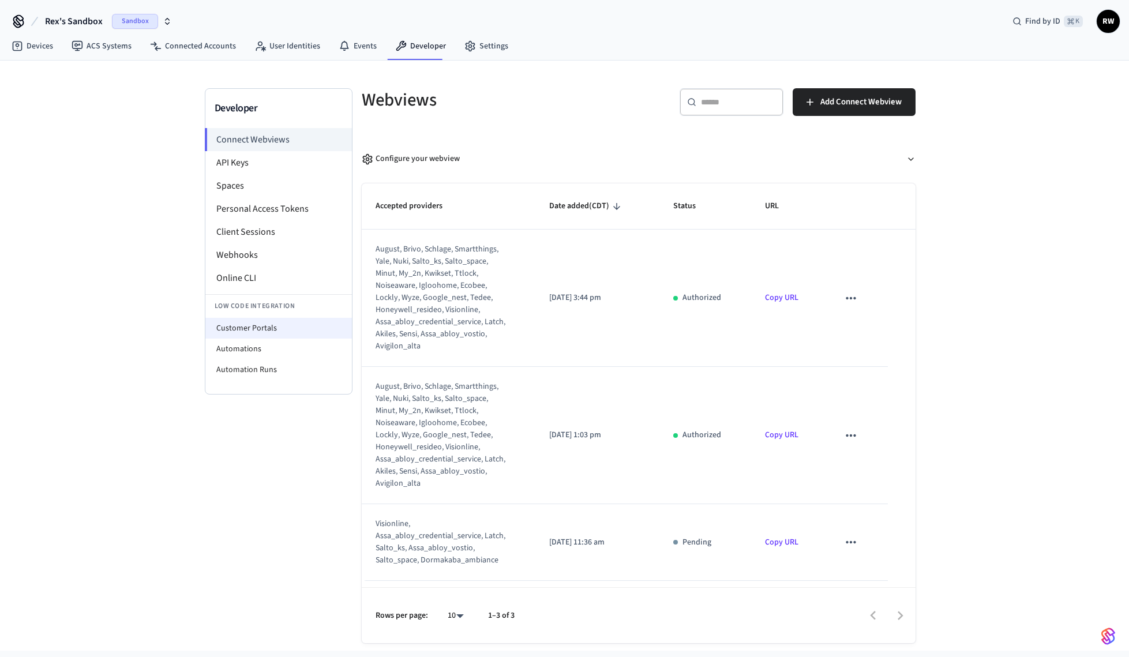
select select "**********"
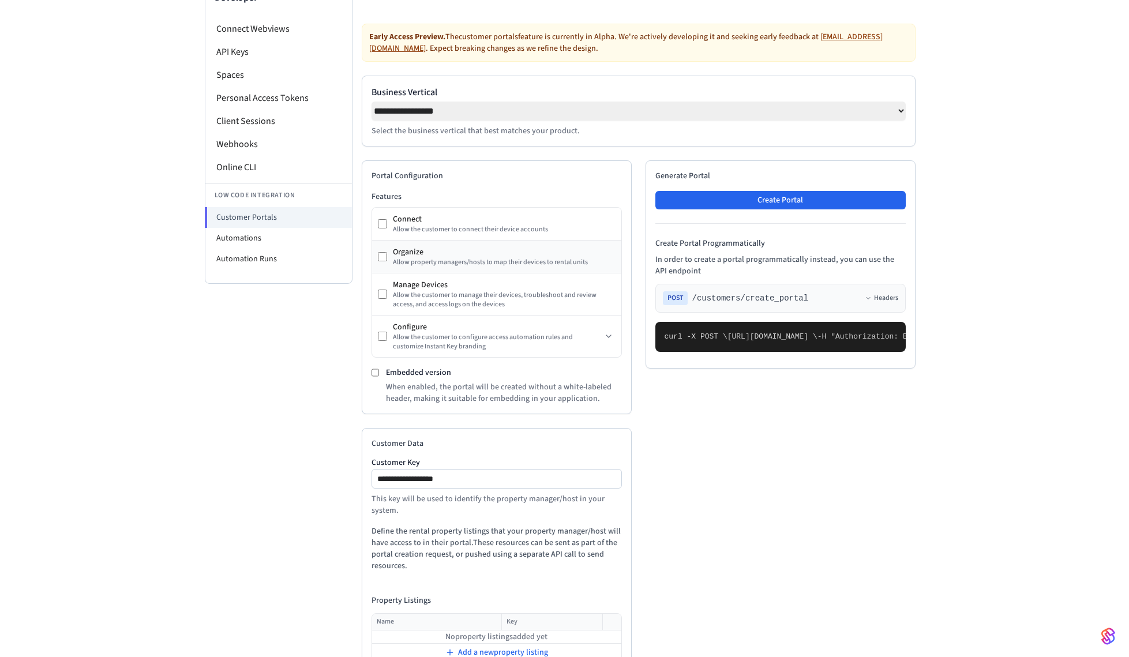
scroll to position [188, 0]
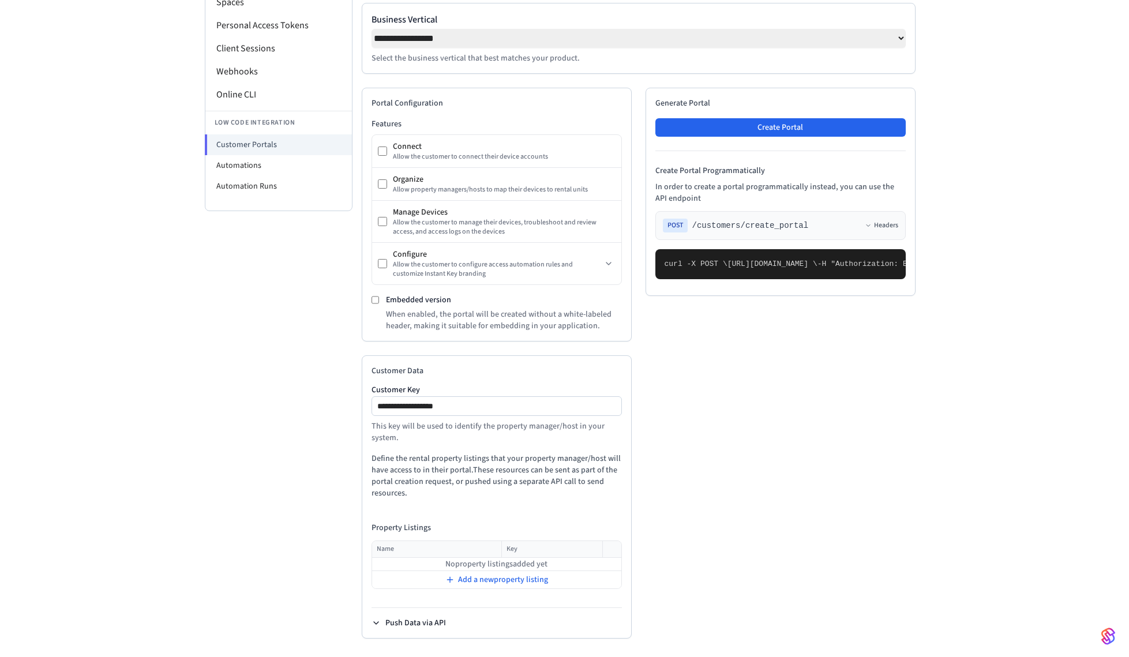
click at [425, 622] on button "Push Data via API" at bounding box center [409, 624] width 74 height 12
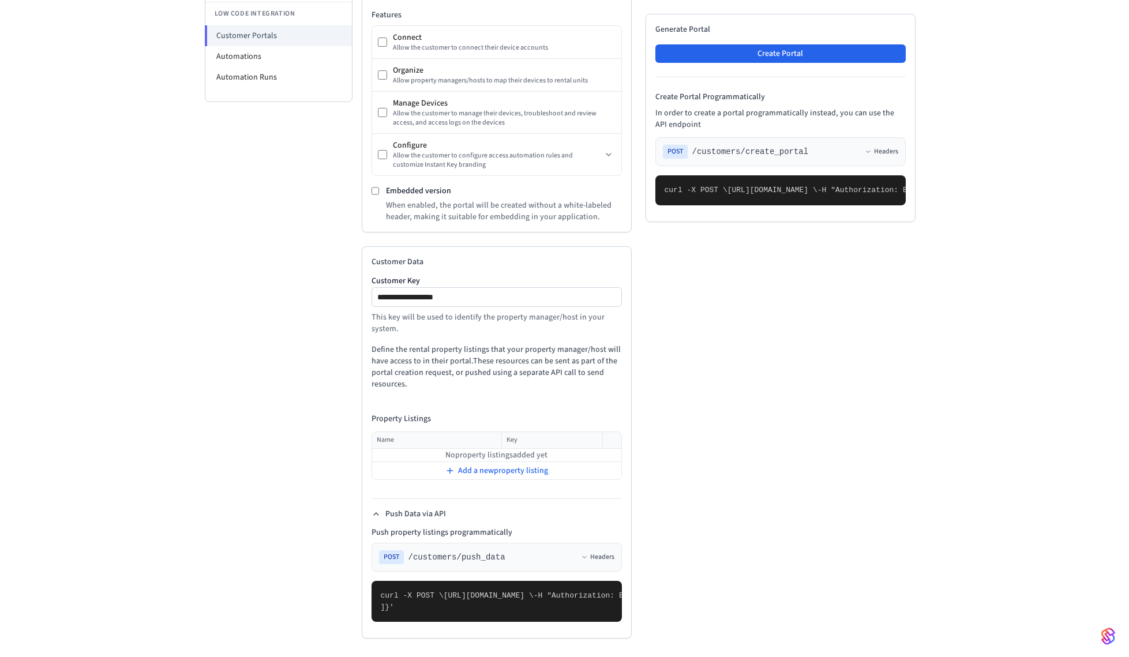
scroll to position [0, 0]
